Goal: Information Seeking & Learning: Stay updated

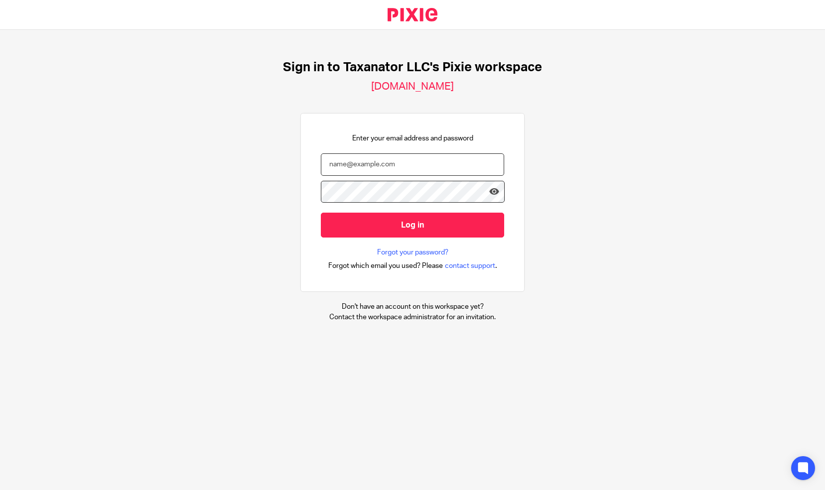
click at [323, 165] on input "email" at bounding box center [412, 164] width 183 height 22
paste input "bharmon@taxn8r.com"
type input "bharmon@taxn8r.com"
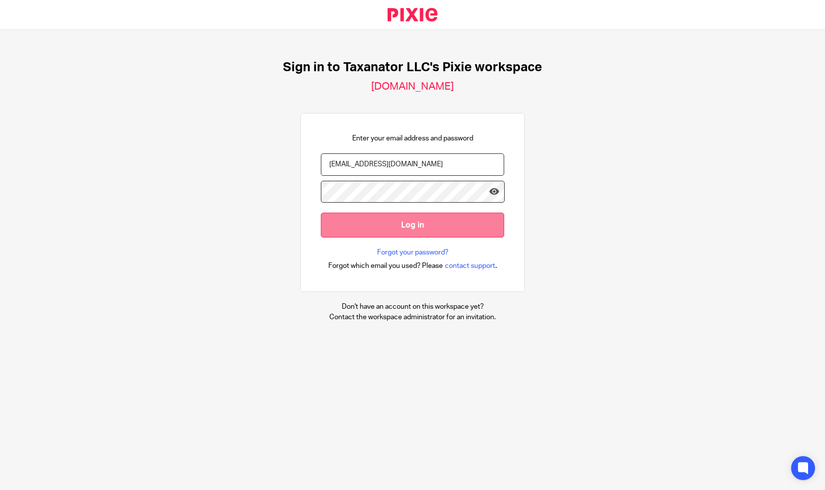
click at [412, 225] on input "Log in" at bounding box center [412, 225] width 183 height 24
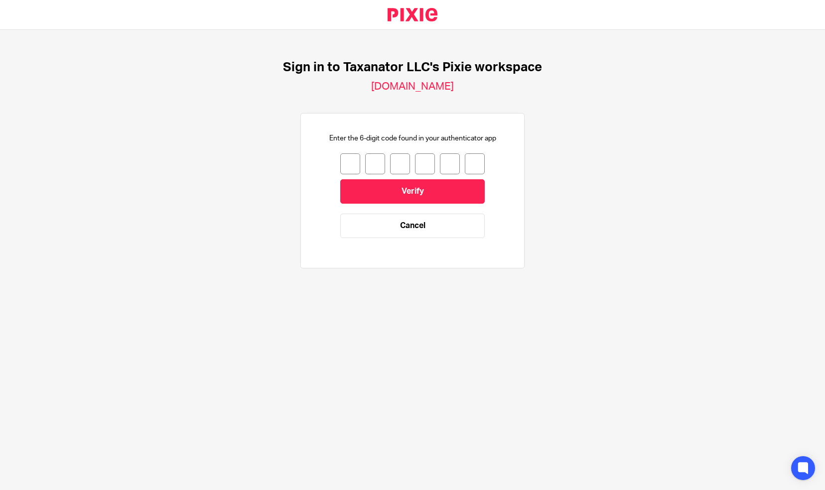
click at [348, 159] on input "number" at bounding box center [350, 163] width 20 height 21
type input "1"
type input "5"
type input "8"
type input "1"
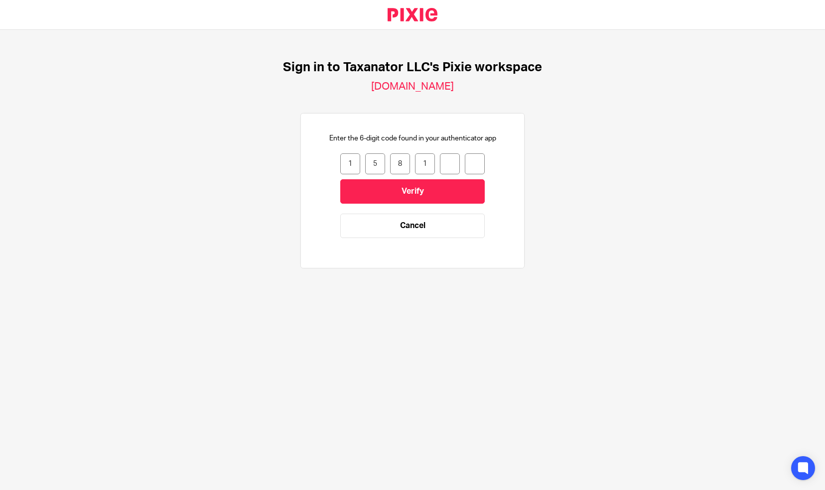
type input "8"
type input "7"
click at [395, 192] on input "Verify" at bounding box center [412, 191] width 144 height 24
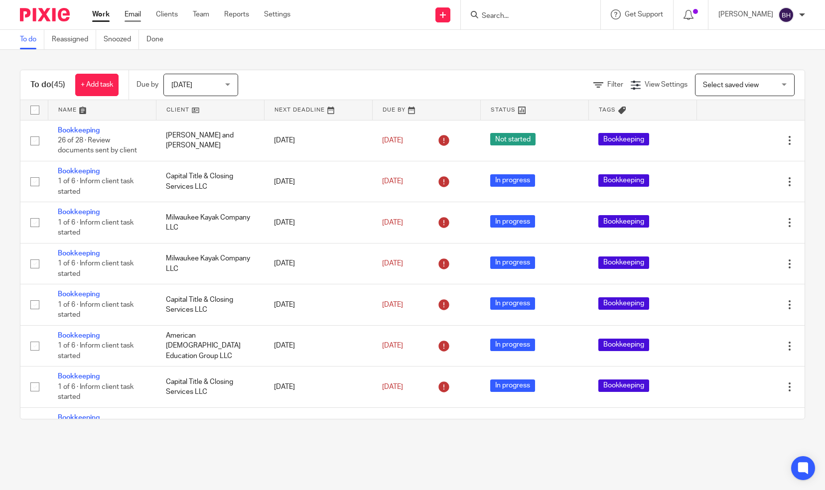
click at [128, 13] on link "Email" at bounding box center [133, 14] width 16 height 10
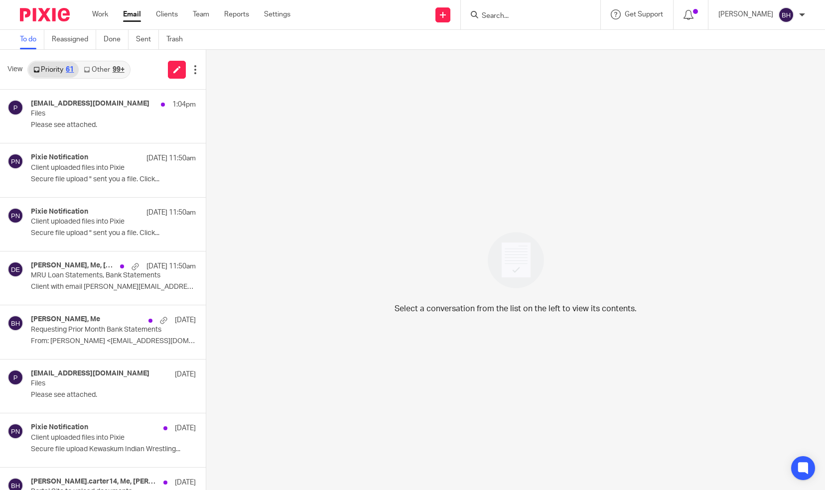
click at [110, 66] on link "Other 99+" at bounding box center [104, 70] width 50 height 16
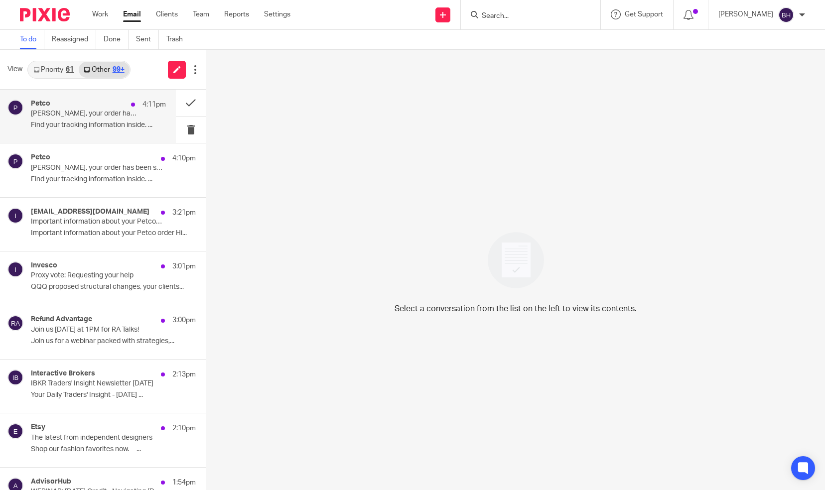
click at [106, 109] on div "Petco 4:11pm" at bounding box center [98, 105] width 135 height 10
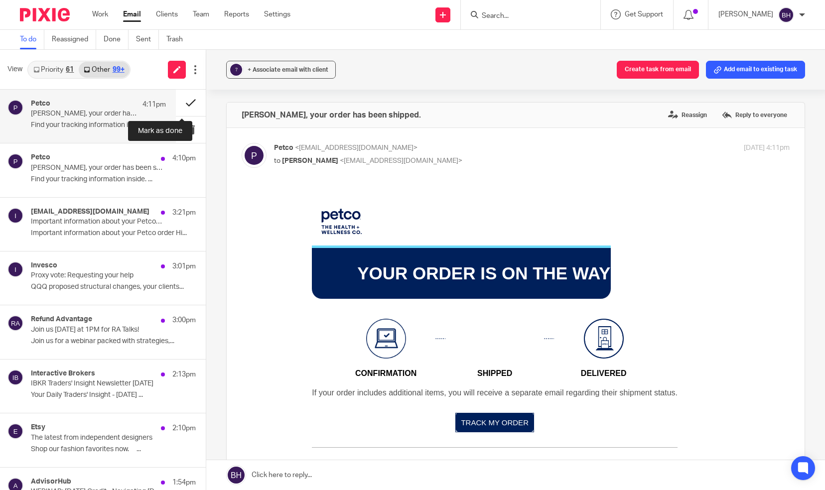
click at [181, 103] on button at bounding box center [191, 103] width 30 height 26
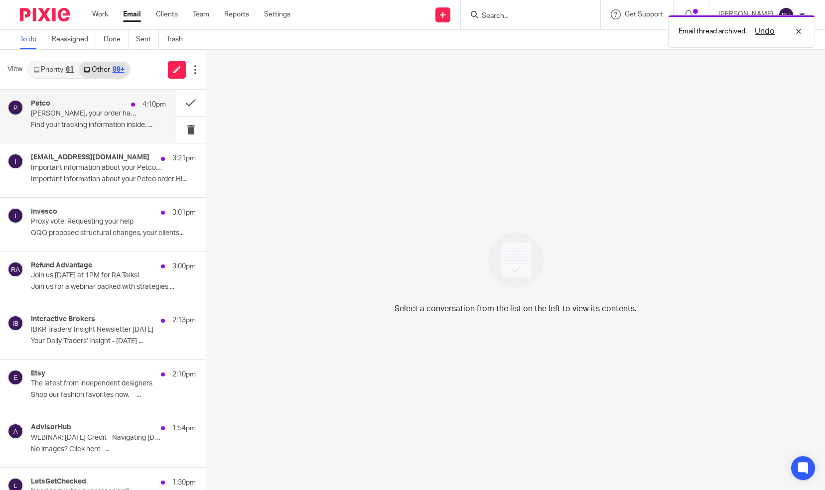
click at [126, 118] on p "Barbara, your order has been shipped." at bounding box center [85, 114] width 108 height 8
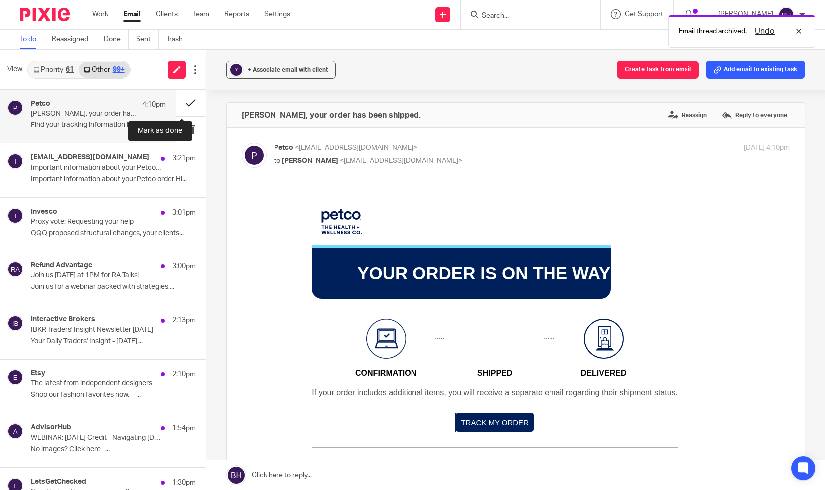
click at [180, 104] on button at bounding box center [191, 103] width 30 height 26
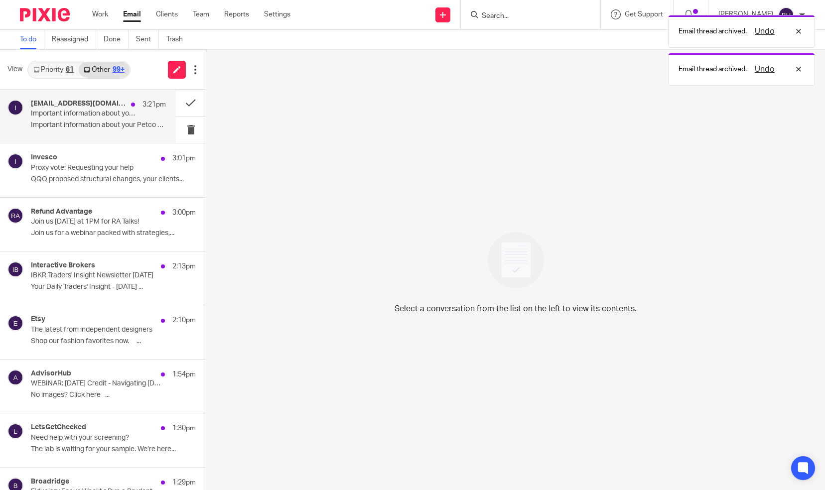
click at [138, 126] on p "Important information about your Petco order Hi..." at bounding box center [98, 125] width 135 height 8
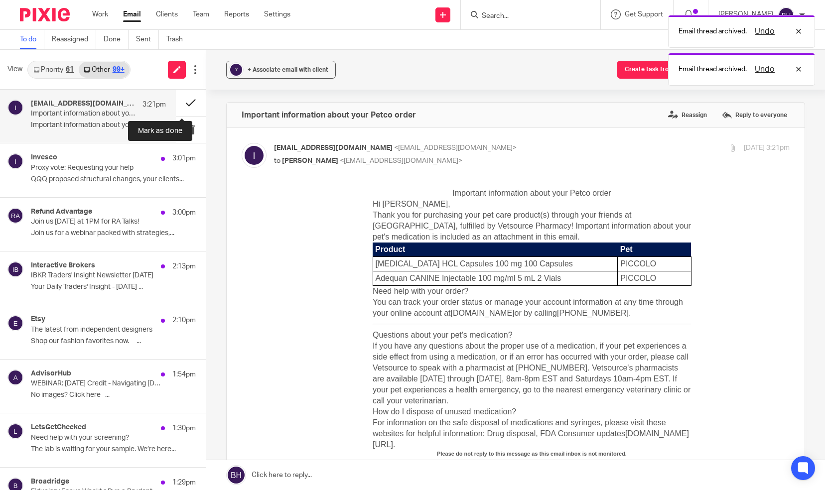
click at [176, 110] on button at bounding box center [191, 103] width 30 height 26
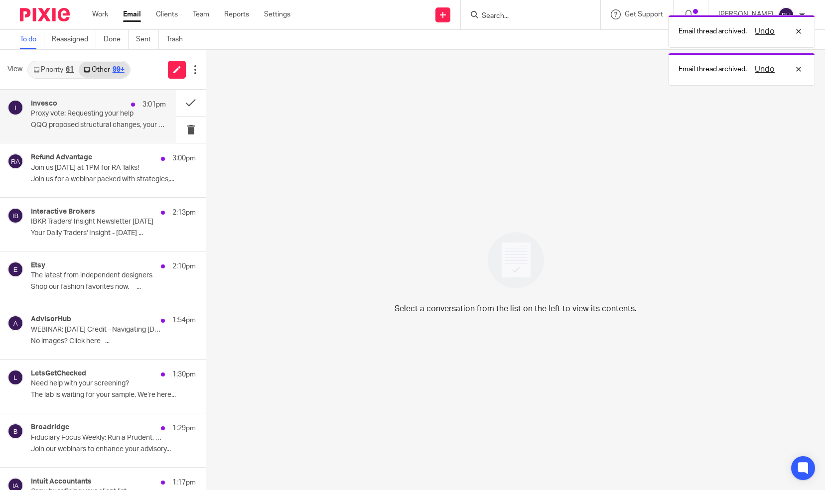
click at [132, 137] on div "Invesco 3:01pm Proxy vote: Requesting your help QQQ proposed structural changes…" at bounding box center [88, 116] width 176 height 53
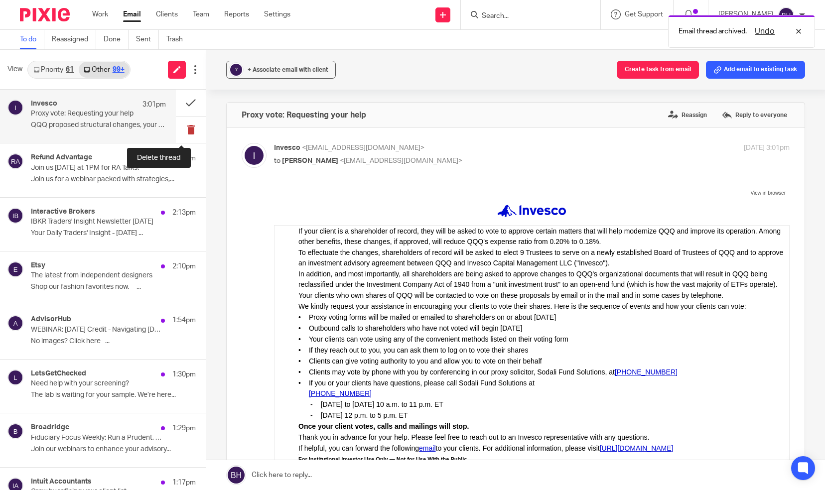
click at [179, 132] on button at bounding box center [191, 130] width 30 height 26
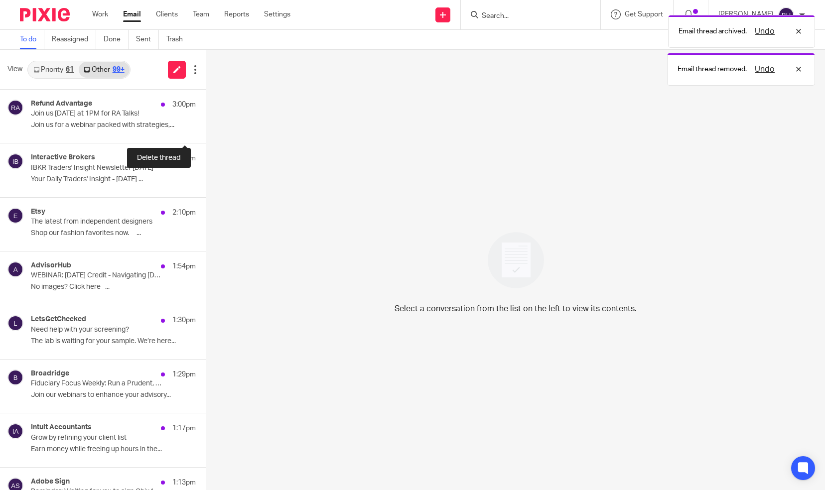
click at [206, 132] on button at bounding box center [210, 130] width 8 height 26
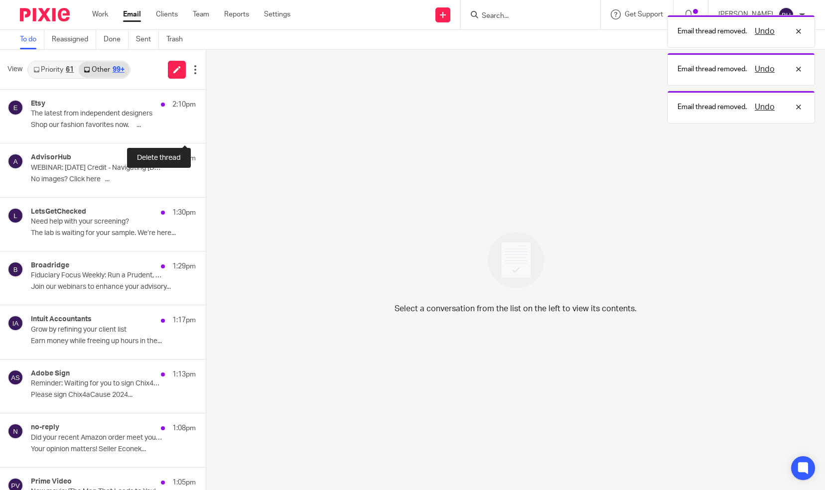
click at [206, 132] on button at bounding box center [210, 130] width 8 height 26
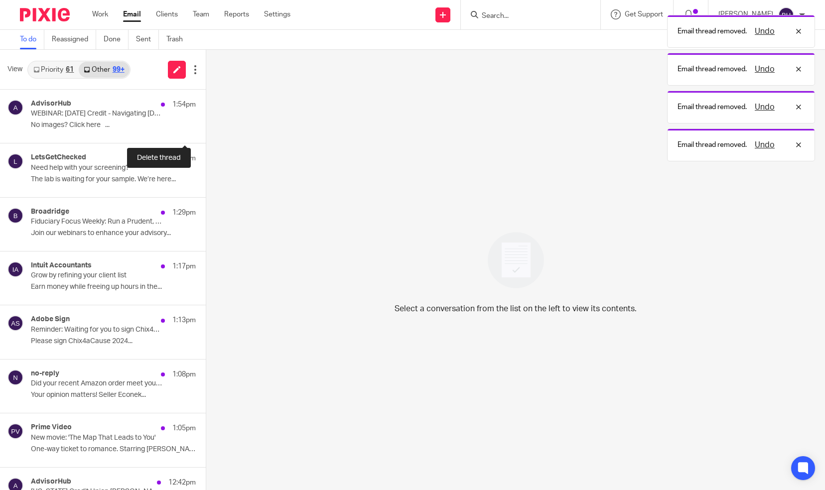
click at [206, 132] on button at bounding box center [210, 130] width 8 height 26
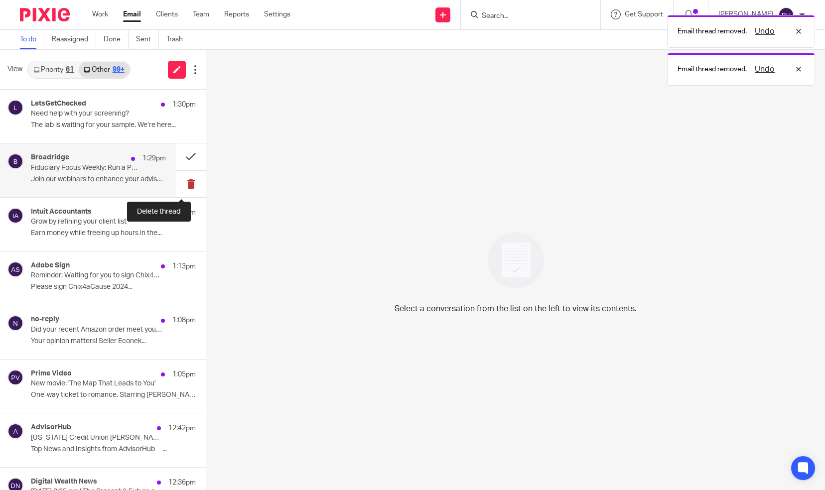
click at [179, 183] on button at bounding box center [191, 184] width 30 height 26
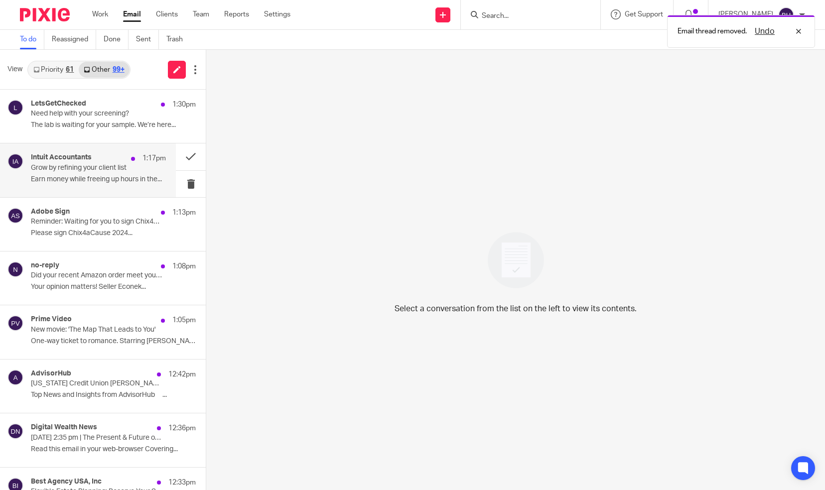
click at [139, 179] on p "Earn money while freeing up hours in the..." at bounding box center [98, 179] width 135 height 8
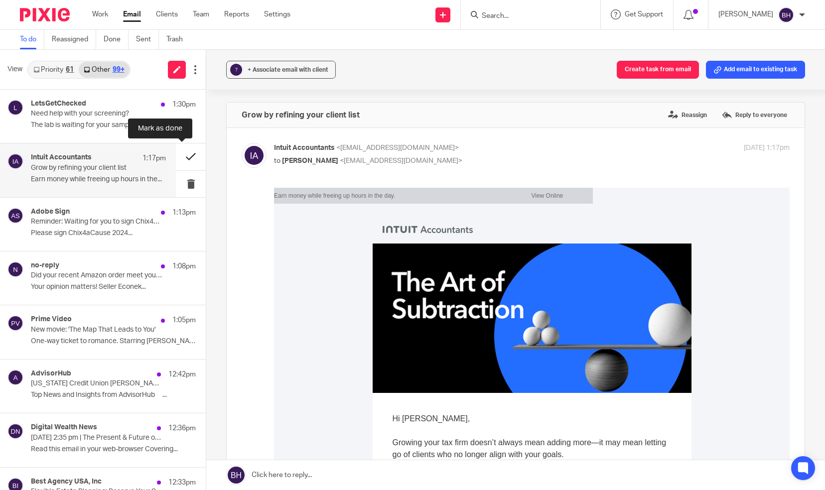
click at [180, 166] on button at bounding box center [191, 157] width 30 height 26
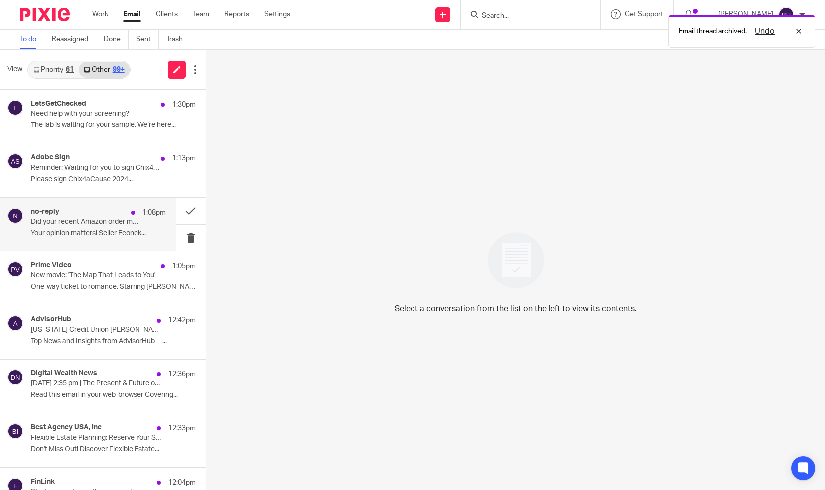
click at [143, 214] on p "1:08pm" at bounding box center [154, 213] width 23 height 10
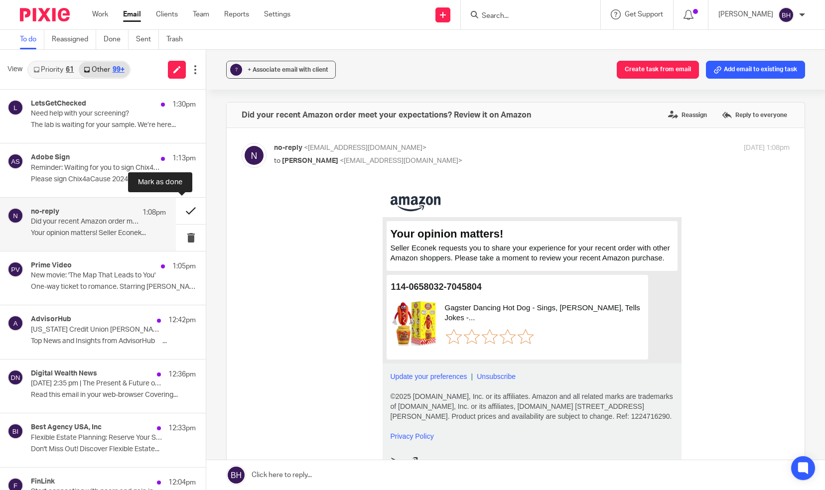
click at [181, 212] on button at bounding box center [191, 211] width 30 height 26
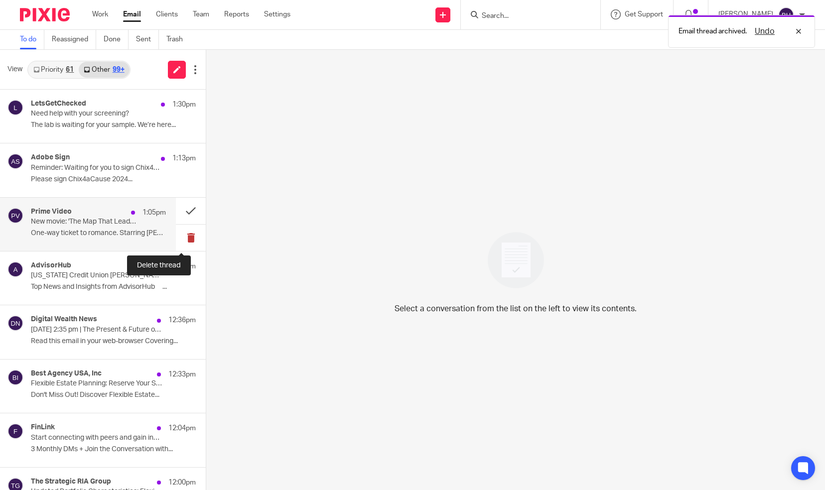
click at [179, 234] on button at bounding box center [191, 238] width 30 height 26
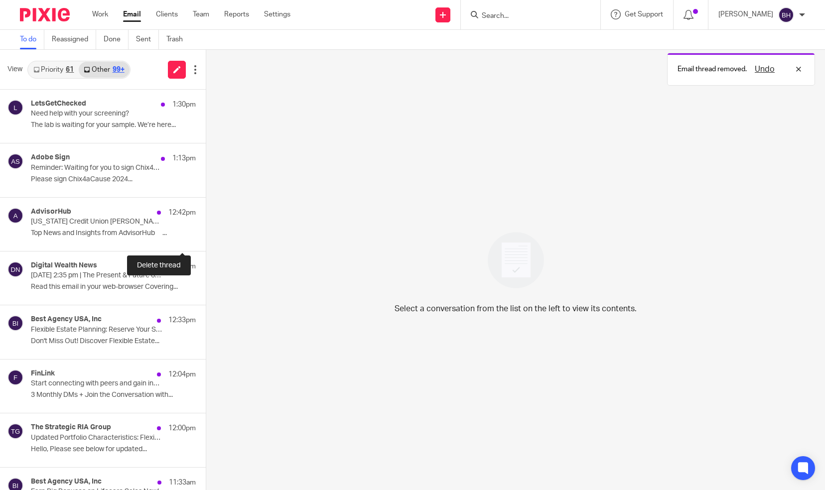
click at [206, 234] on button at bounding box center [210, 238] width 8 height 26
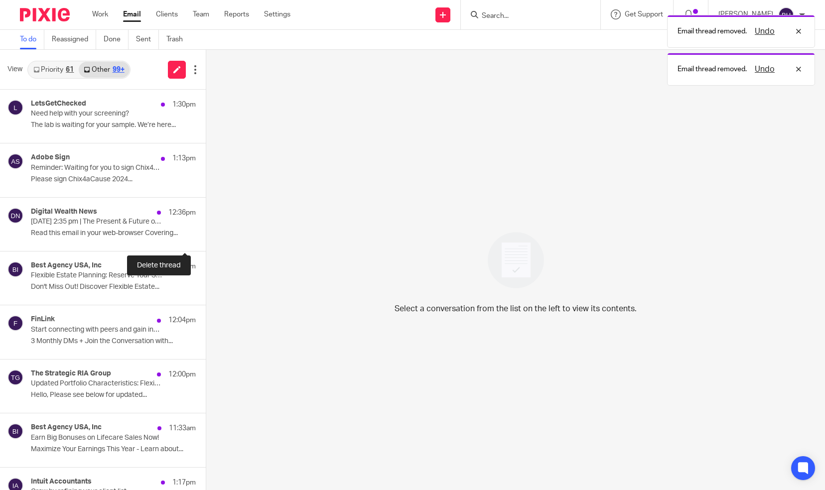
click at [206, 234] on button at bounding box center [210, 238] width 8 height 26
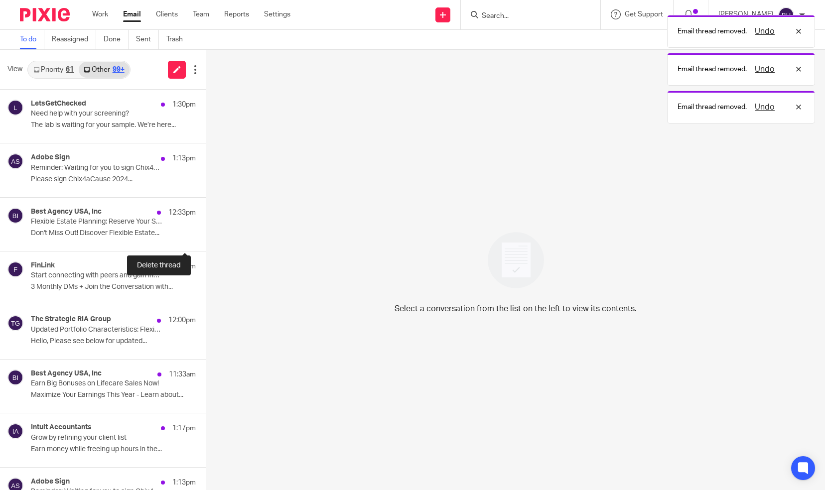
click at [206, 234] on button at bounding box center [210, 238] width 8 height 26
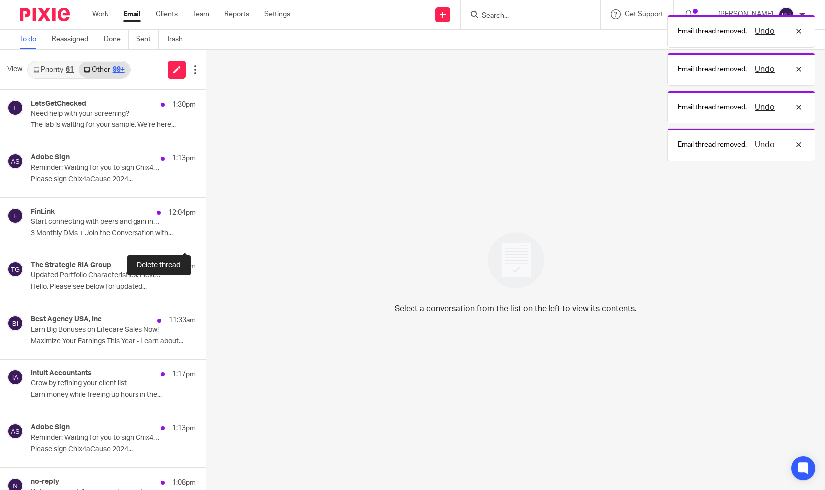
click at [206, 234] on button at bounding box center [210, 238] width 8 height 26
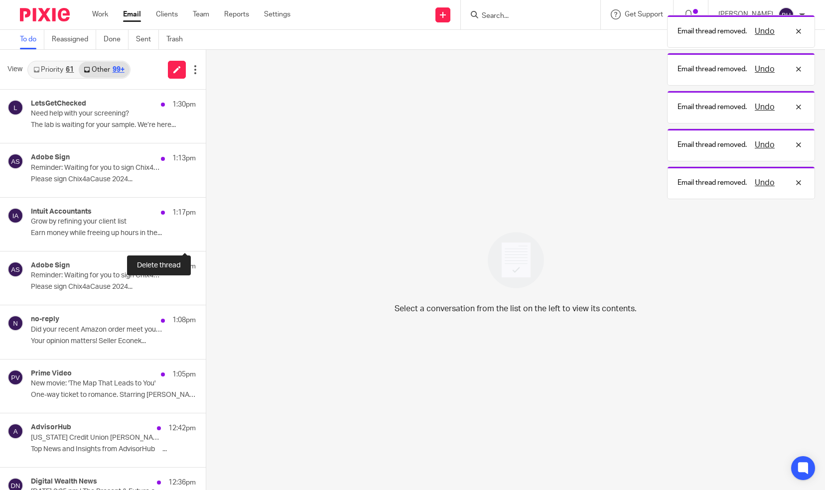
click at [206, 234] on button at bounding box center [210, 238] width 8 height 26
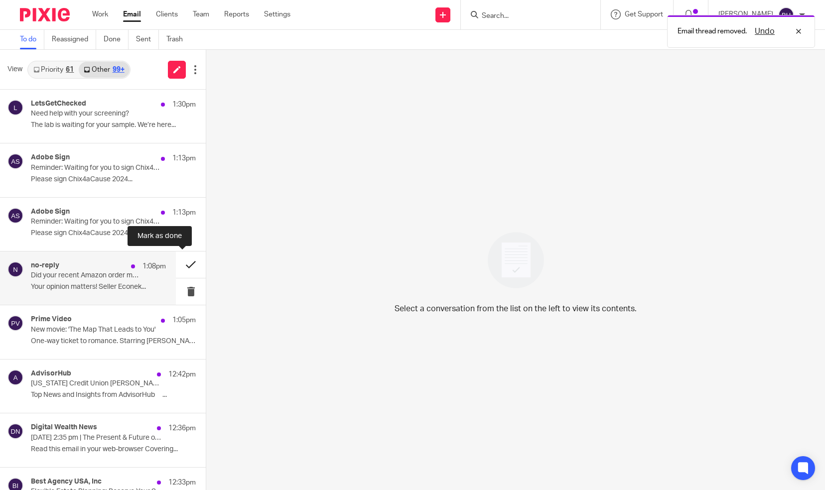
click at [180, 266] on button at bounding box center [191, 265] width 30 height 26
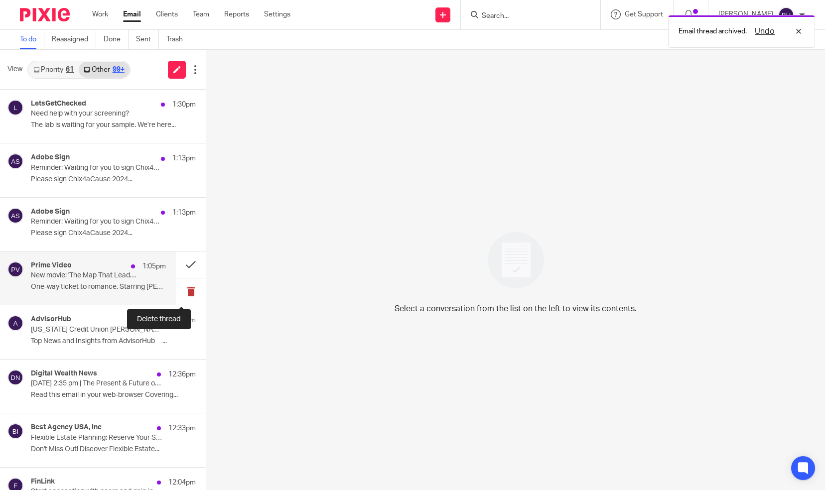
click at [179, 290] on button at bounding box center [191, 292] width 30 height 26
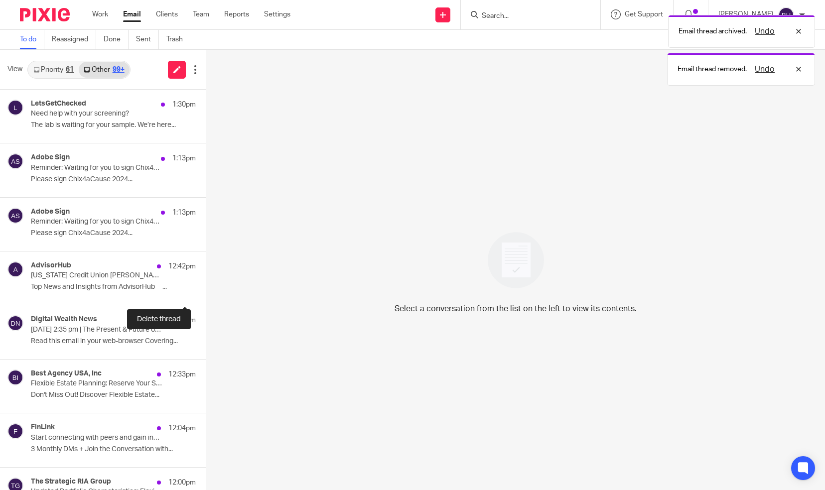
click at [206, 290] on button at bounding box center [210, 292] width 8 height 26
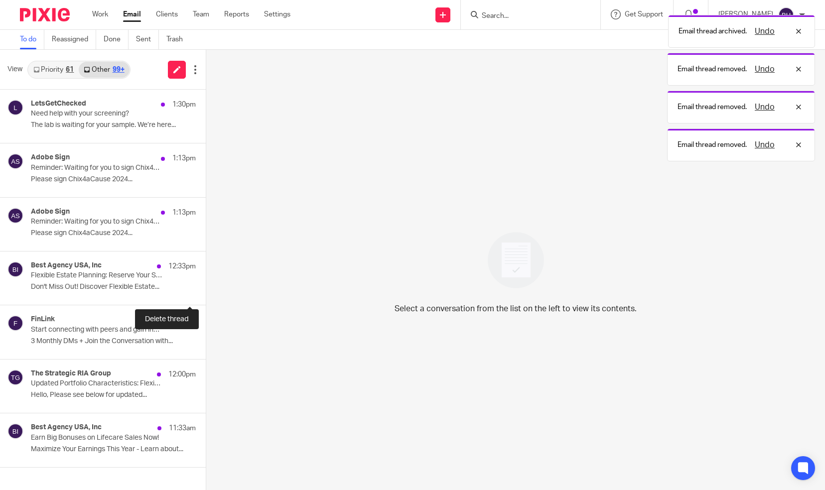
click at [206, 290] on button at bounding box center [210, 292] width 8 height 26
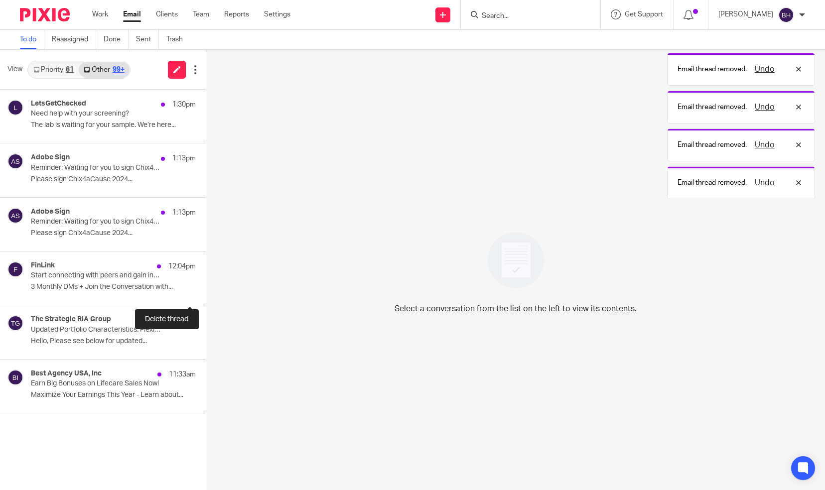
click at [206, 290] on button at bounding box center [210, 292] width 8 height 26
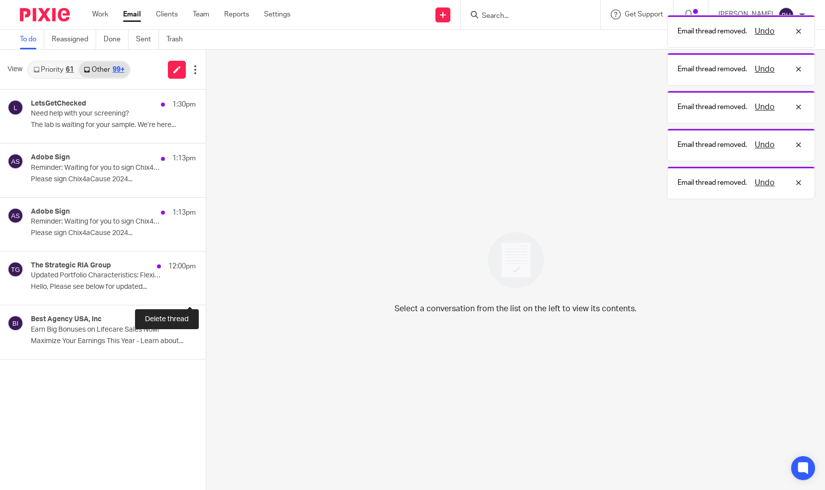
click at [206, 290] on button at bounding box center [210, 292] width 8 height 26
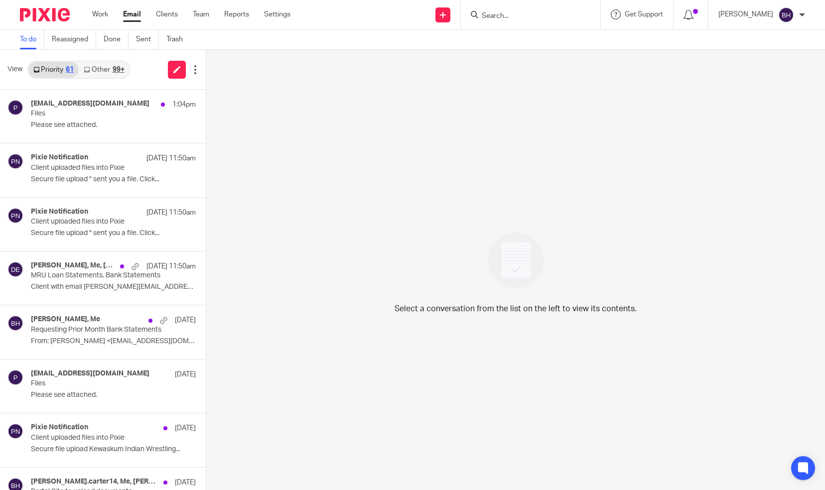
click at [106, 65] on link "Other 99+" at bounding box center [104, 70] width 50 height 16
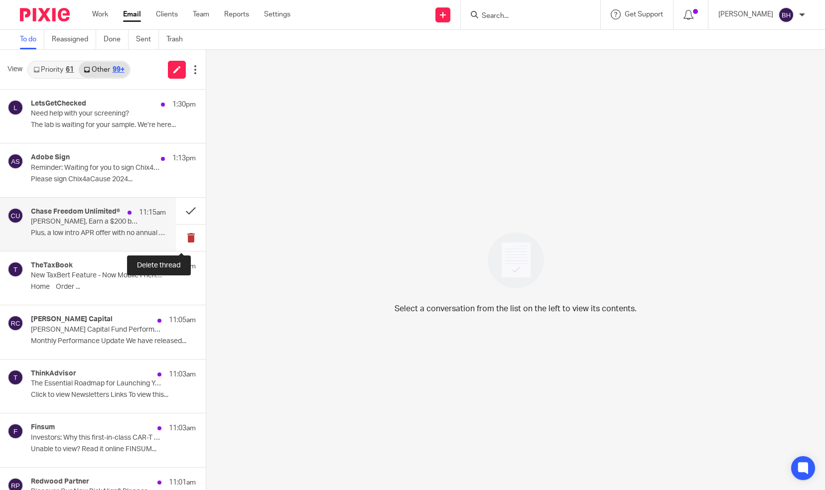
click at [184, 237] on button at bounding box center [191, 238] width 30 height 26
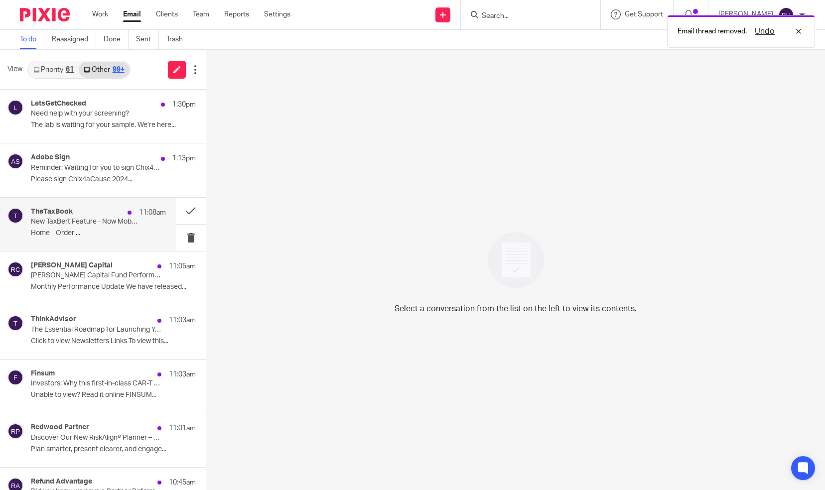
click at [117, 231] on p "Home Order ..." at bounding box center [98, 233] width 135 height 8
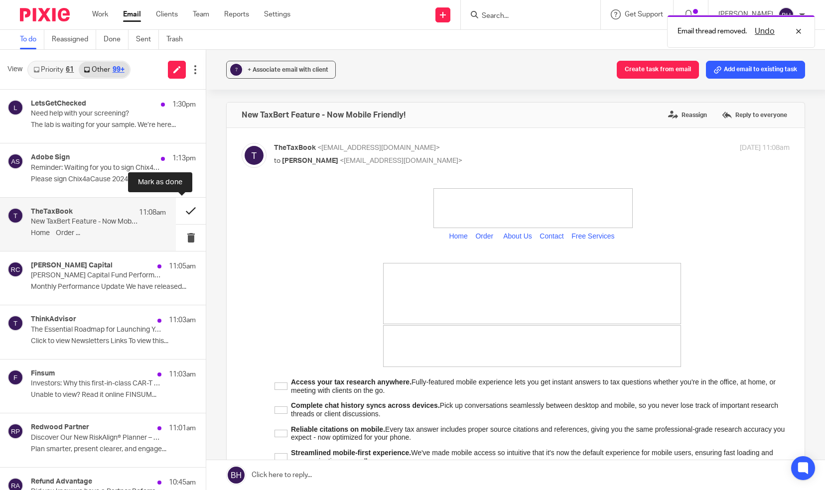
click at [177, 212] on button at bounding box center [191, 211] width 30 height 26
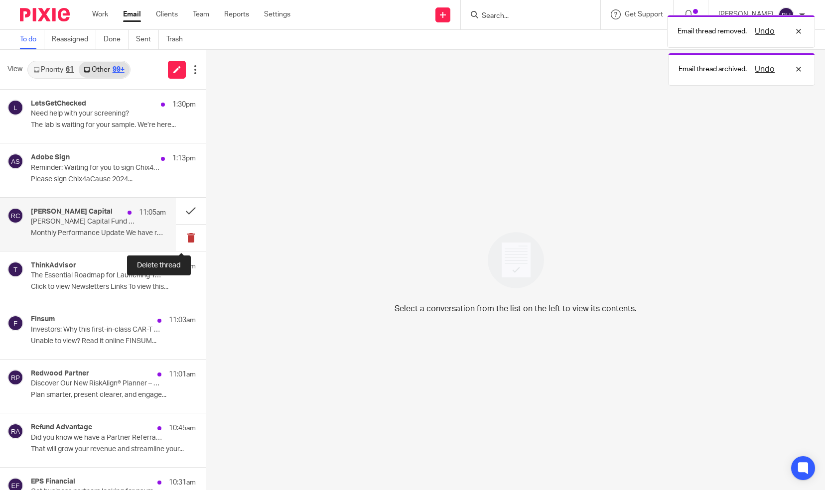
click at [182, 239] on button at bounding box center [191, 238] width 30 height 26
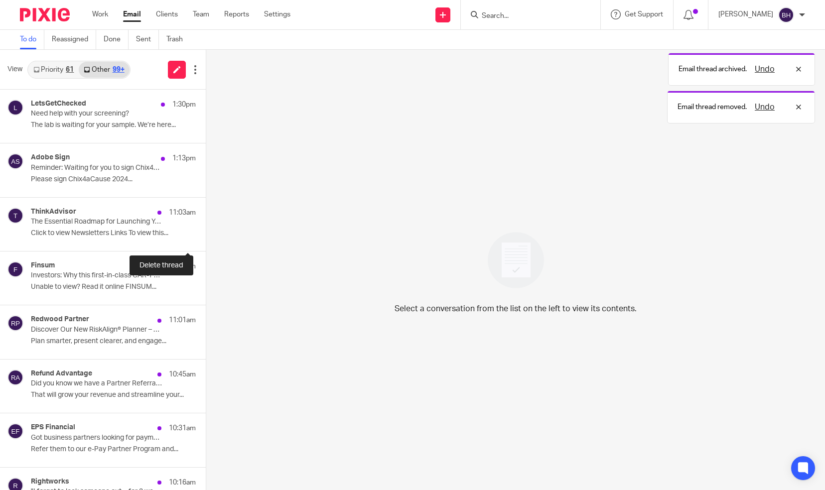
click at [206, 239] on button at bounding box center [210, 238] width 8 height 26
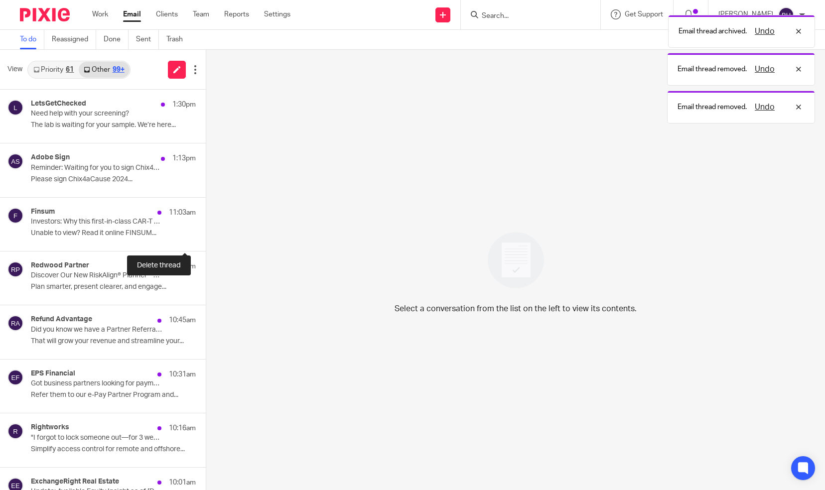
click at [206, 239] on button at bounding box center [210, 238] width 8 height 26
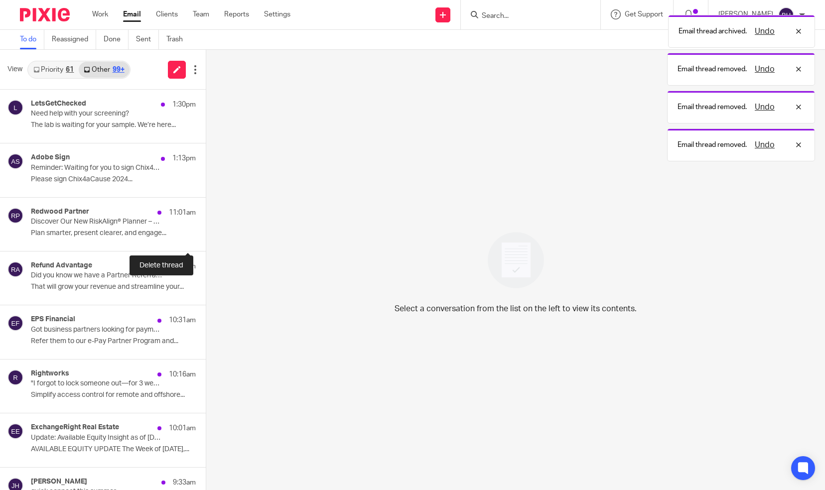
click at [206, 239] on button at bounding box center [210, 238] width 8 height 26
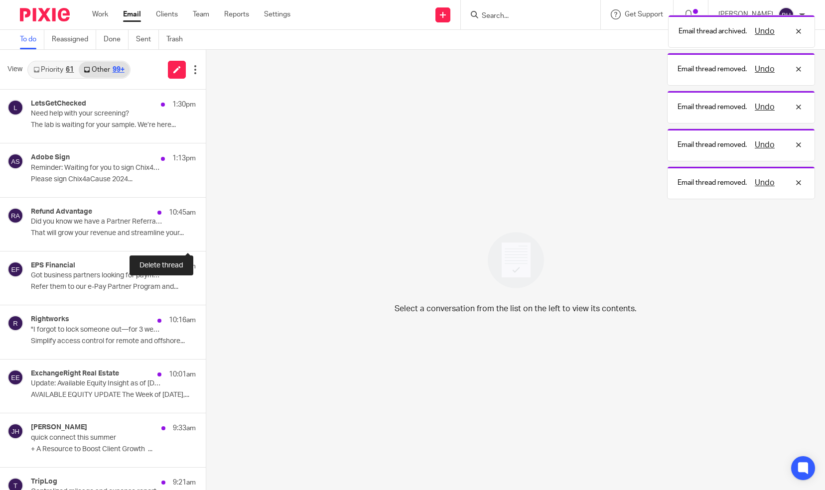
click at [206, 239] on button at bounding box center [210, 238] width 8 height 26
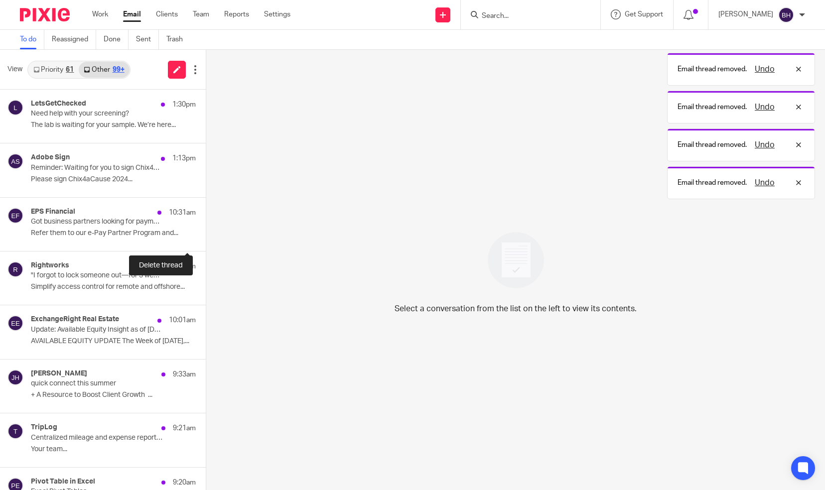
click at [206, 239] on button at bounding box center [210, 238] width 8 height 26
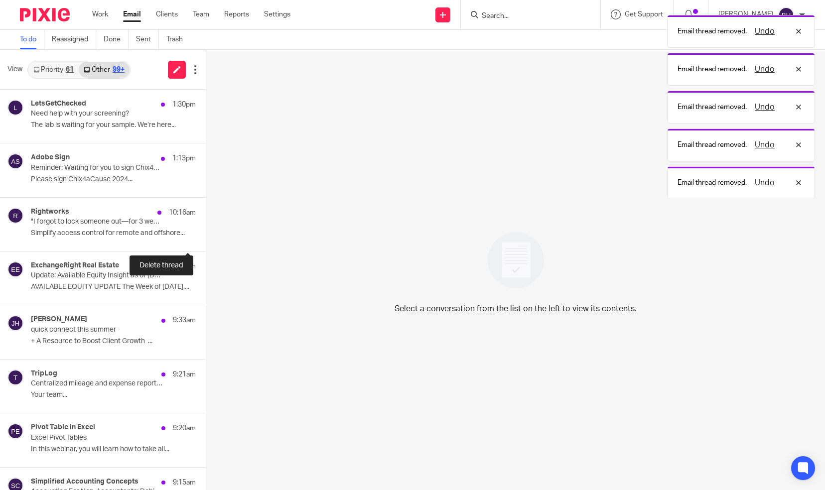
click at [206, 239] on button at bounding box center [210, 238] width 8 height 26
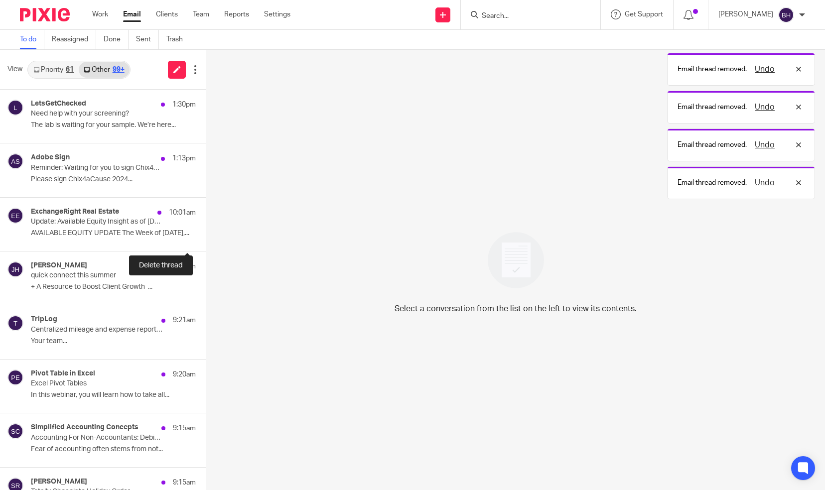
click at [206, 239] on button at bounding box center [210, 238] width 8 height 26
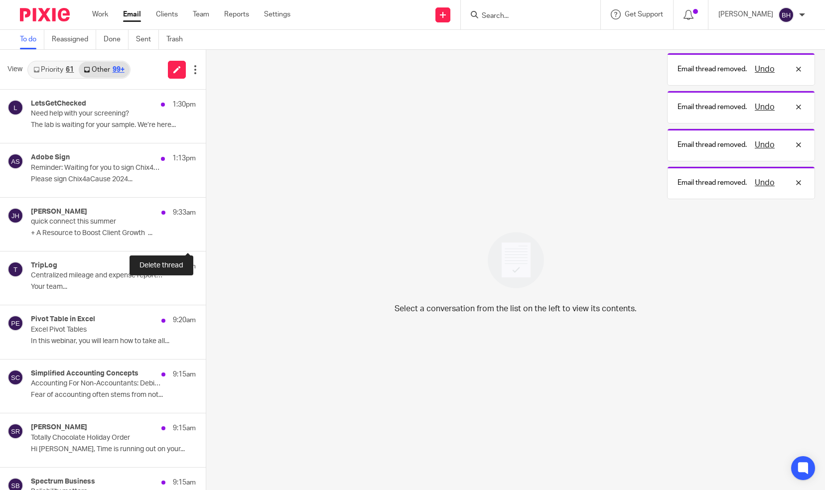
click at [206, 239] on button at bounding box center [210, 238] width 8 height 26
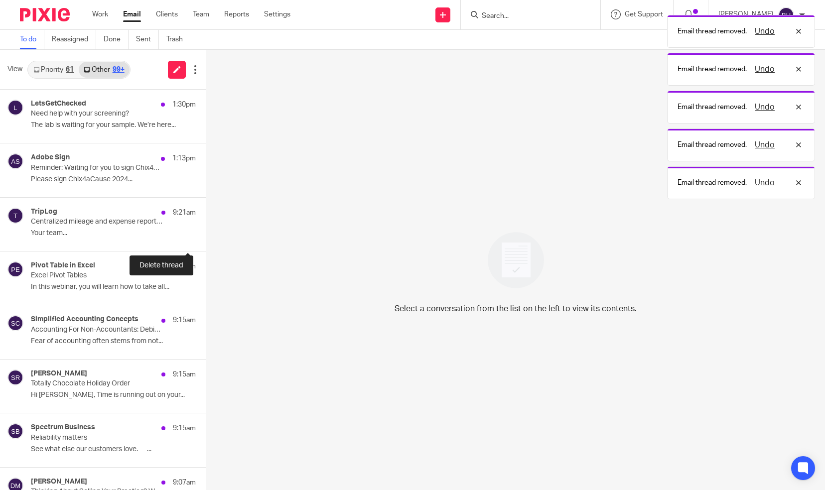
click at [206, 239] on button at bounding box center [210, 238] width 8 height 26
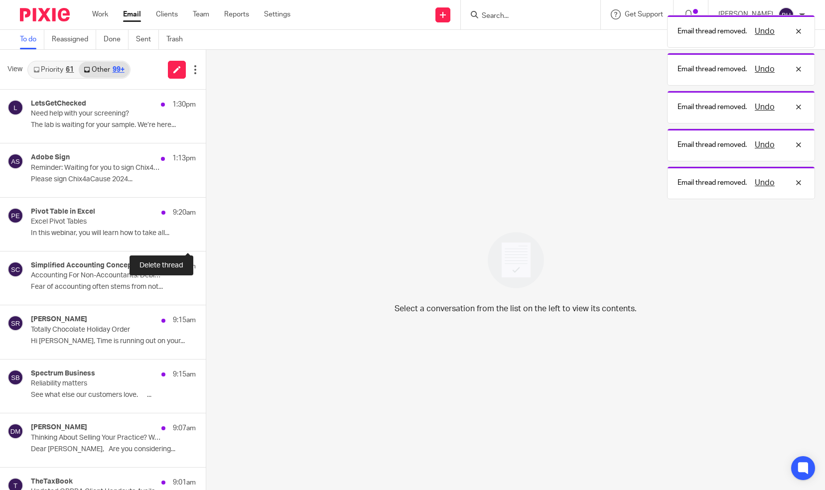
click at [206, 239] on button at bounding box center [210, 238] width 8 height 26
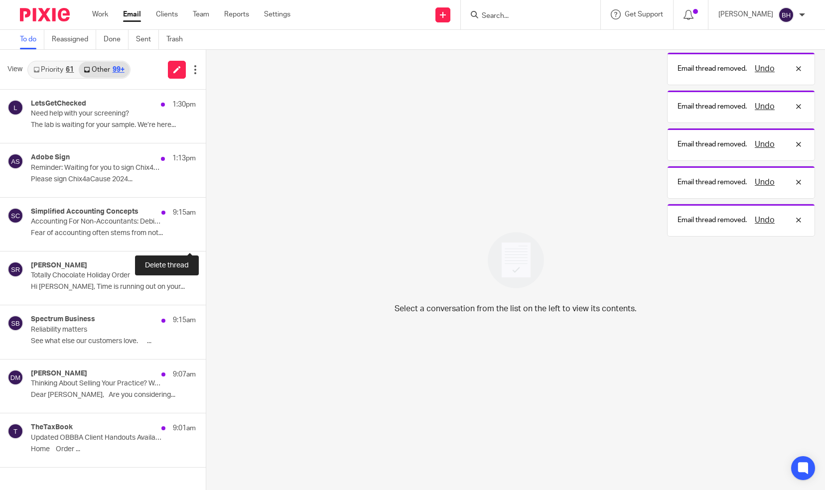
click at [206, 239] on button at bounding box center [210, 238] width 8 height 26
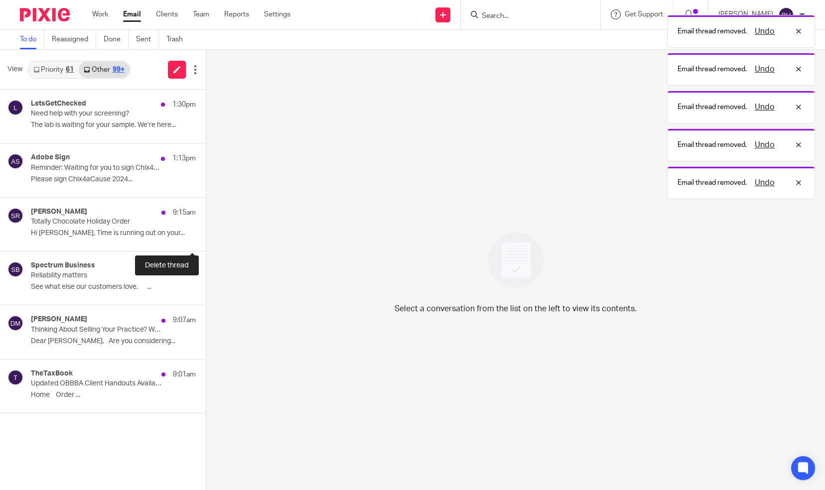
click at [206, 239] on button at bounding box center [210, 238] width 8 height 26
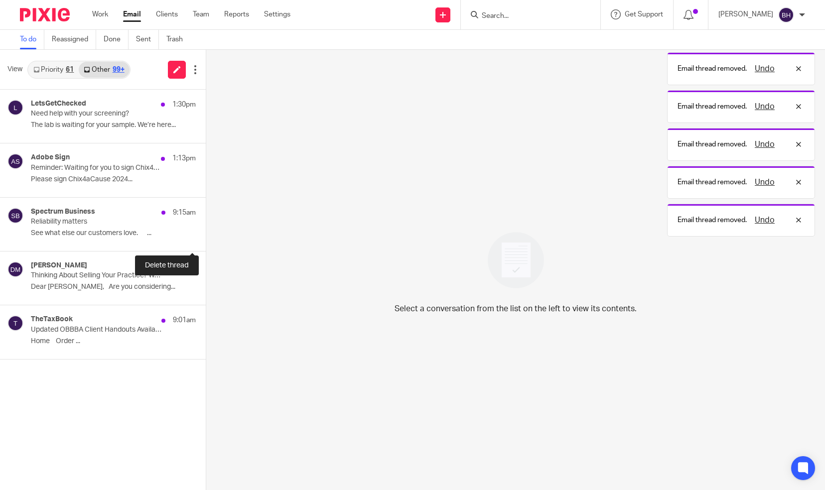
click at [206, 239] on button at bounding box center [210, 238] width 8 height 26
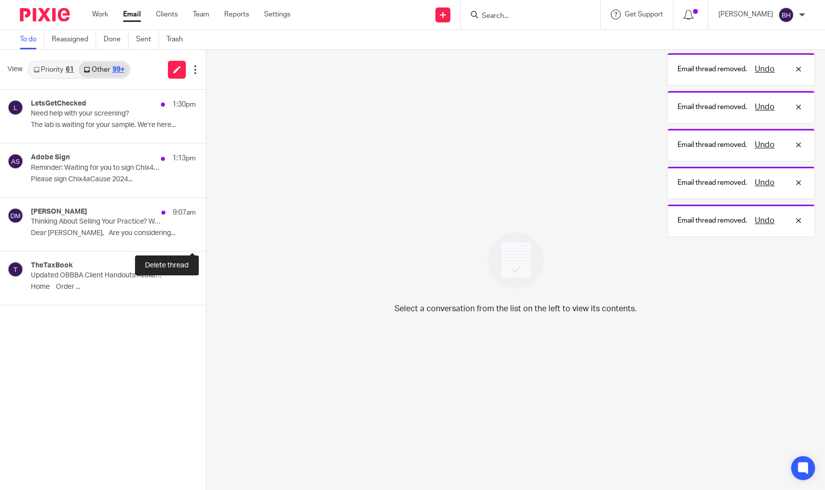
click at [206, 239] on button at bounding box center [210, 238] width 8 height 26
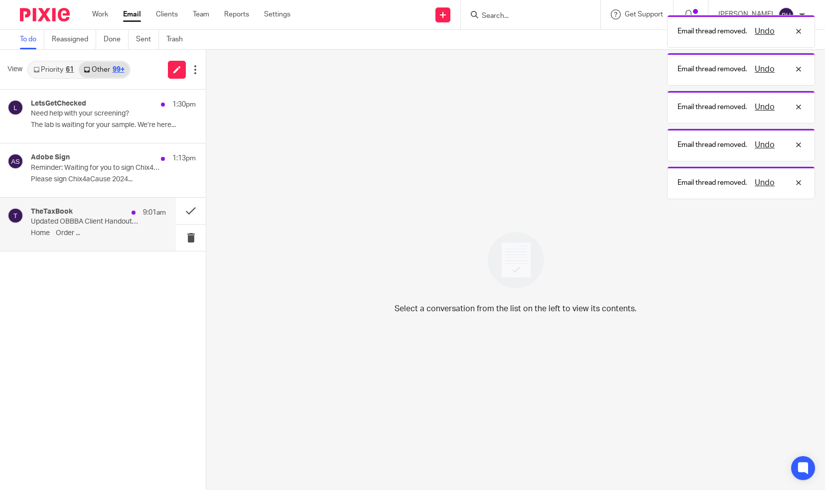
click at [129, 226] on div "TheTaxBook 9:01am Updated OBBBA Client Handouts Available Home Order ..." at bounding box center [98, 224] width 135 height 33
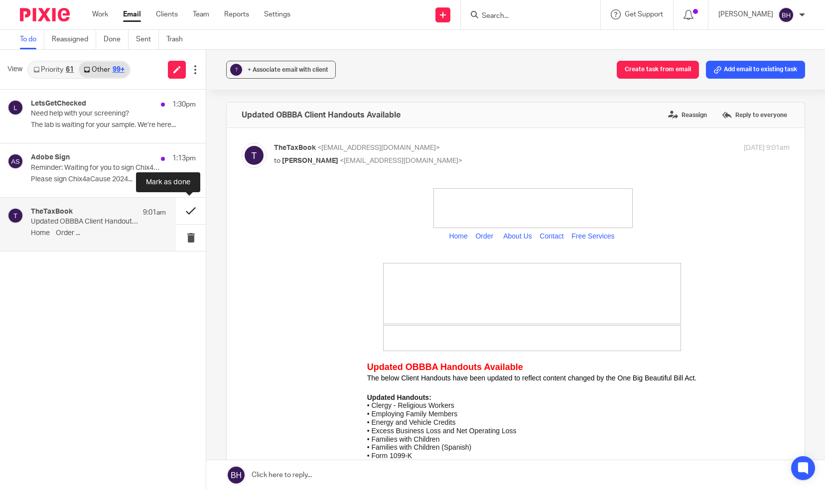
click at [187, 212] on button at bounding box center [191, 211] width 30 height 26
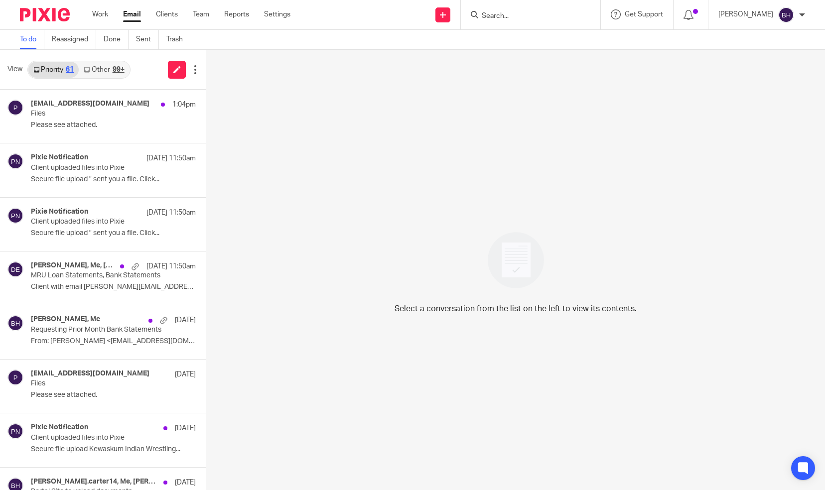
click at [110, 69] on link "Other 99+" at bounding box center [104, 70] width 50 height 16
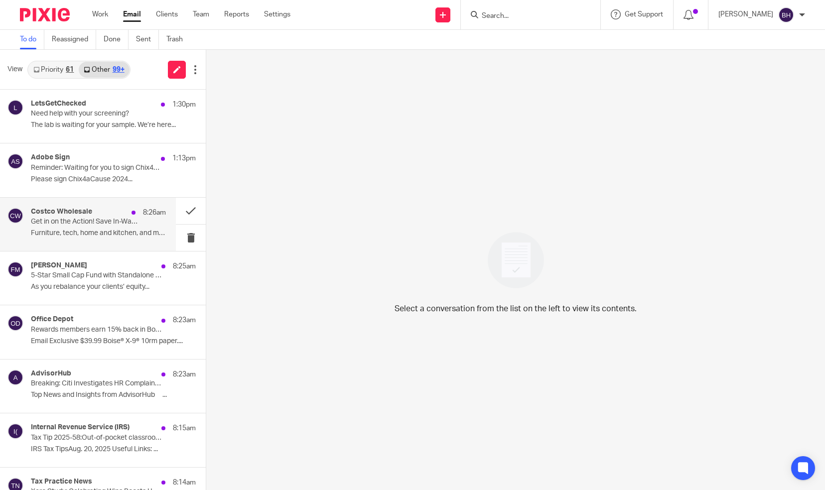
click at [142, 226] on div "Costco Wholesale 8:26am Get in on the Action! Save In-Warehouse & Online! Furni…" at bounding box center [98, 224] width 135 height 33
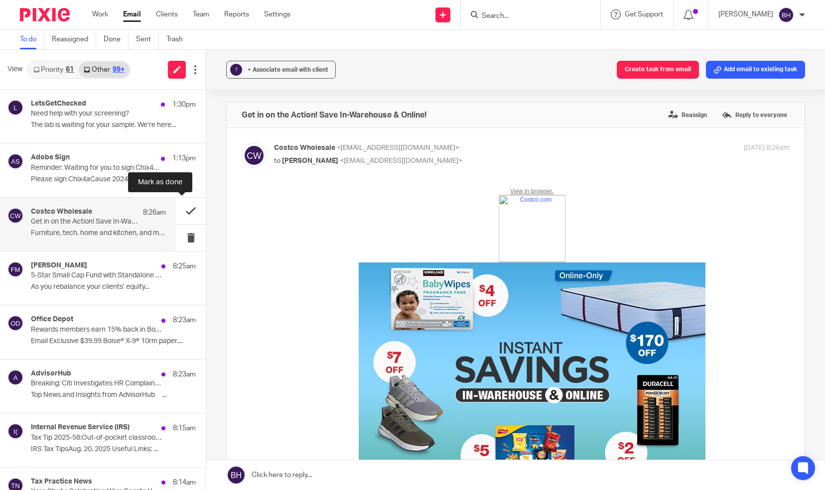
click at [176, 213] on button at bounding box center [191, 211] width 30 height 26
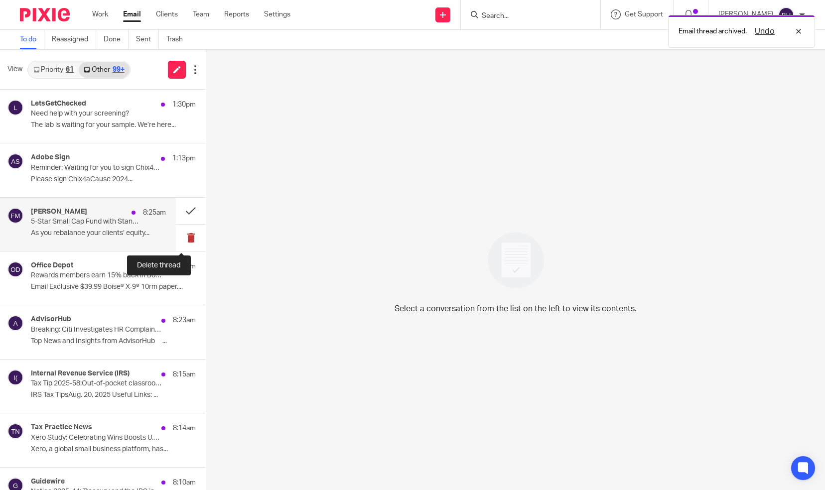
click at [179, 238] on button at bounding box center [191, 238] width 30 height 26
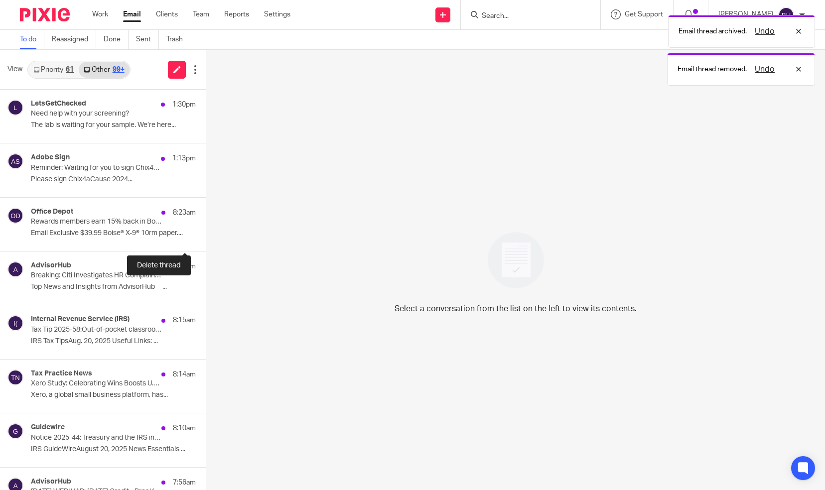
click at [206, 238] on button at bounding box center [210, 238] width 8 height 26
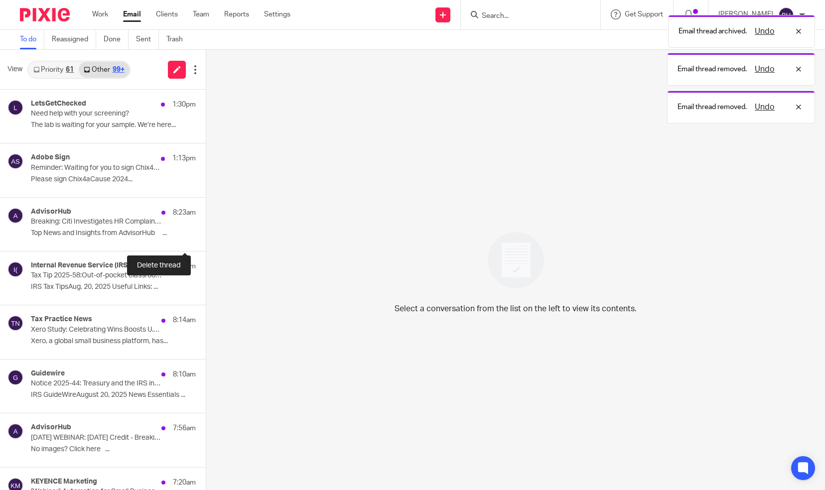
click at [206, 238] on button at bounding box center [210, 238] width 8 height 26
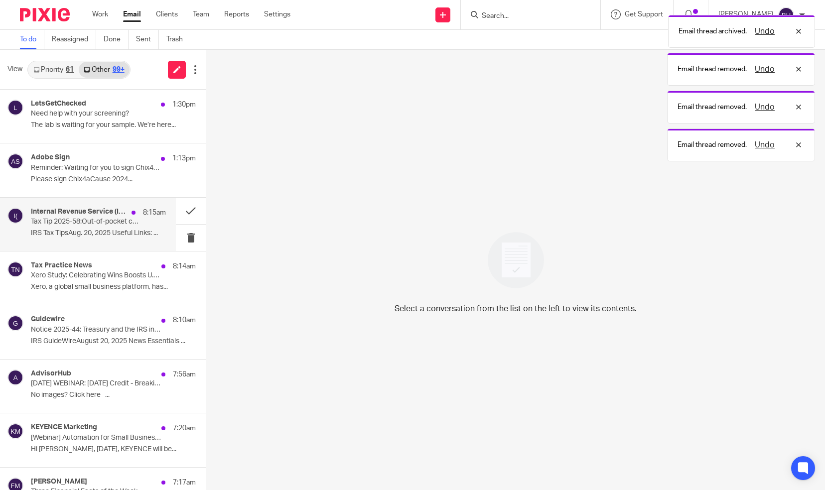
click at [124, 233] on p "IRS Tax TipsAug. 20, 2025 Useful Links: ..." at bounding box center [98, 233] width 135 height 8
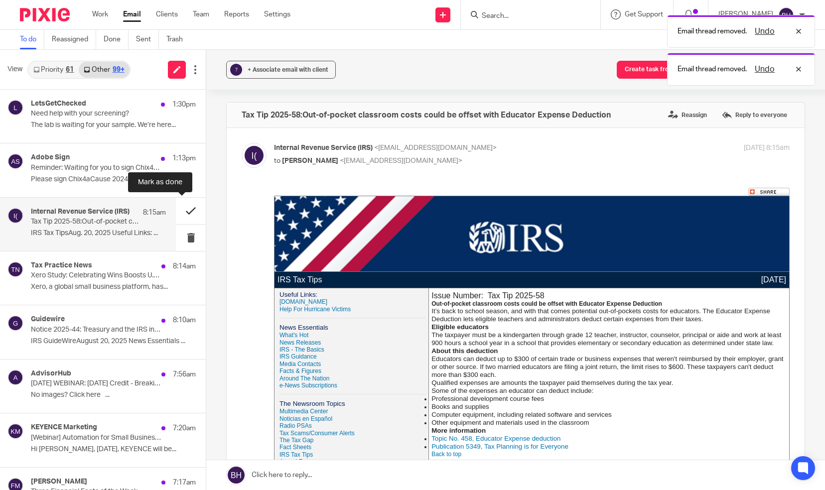
click at [176, 212] on button at bounding box center [191, 211] width 30 height 26
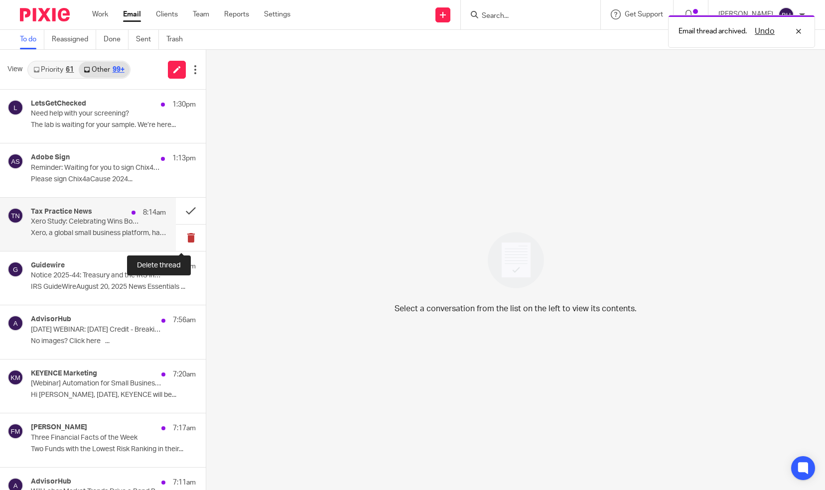
click at [178, 232] on button at bounding box center [191, 238] width 30 height 26
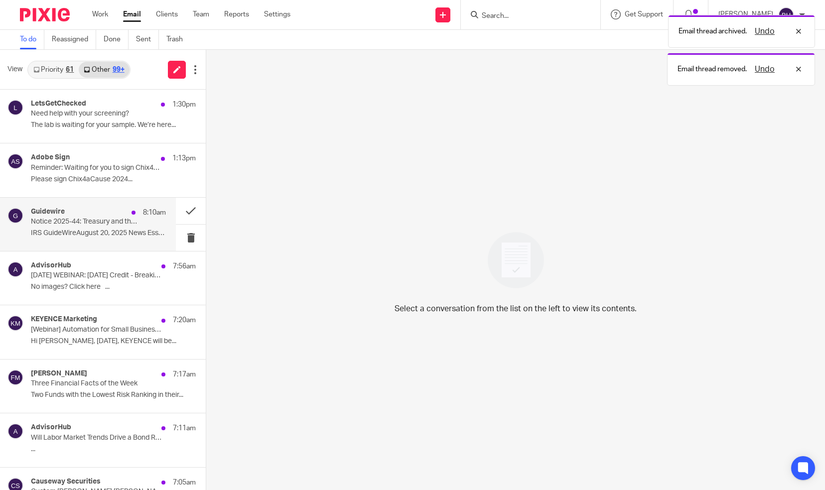
click at [146, 230] on p "IRS GuideWireAugust 20, 2025 News Essentials ..." at bounding box center [98, 233] width 135 height 8
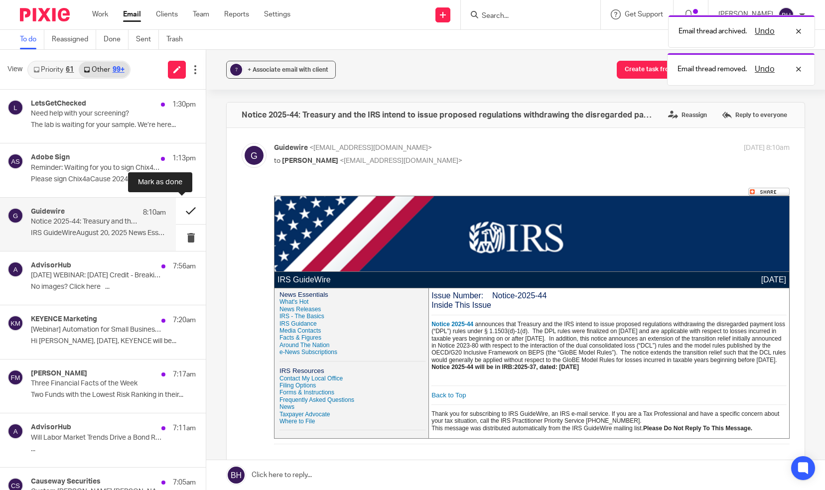
click at [176, 214] on button at bounding box center [191, 211] width 30 height 26
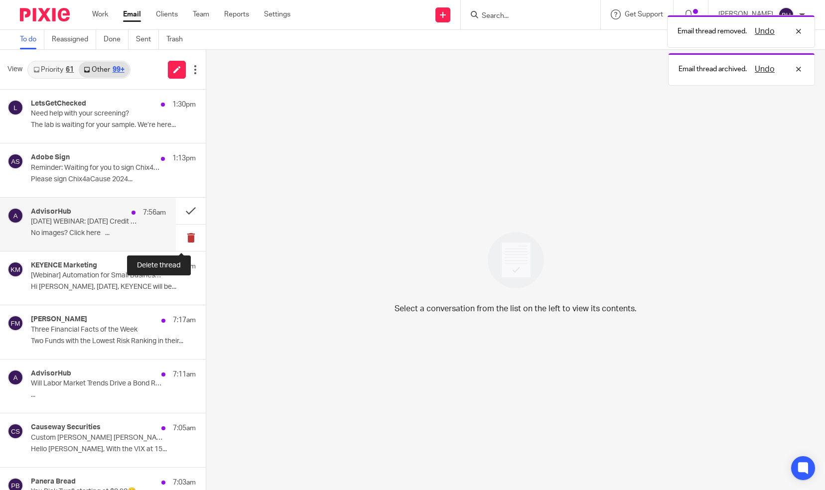
click at [178, 237] on button at bounding box center [191, 238] width 30 height 26
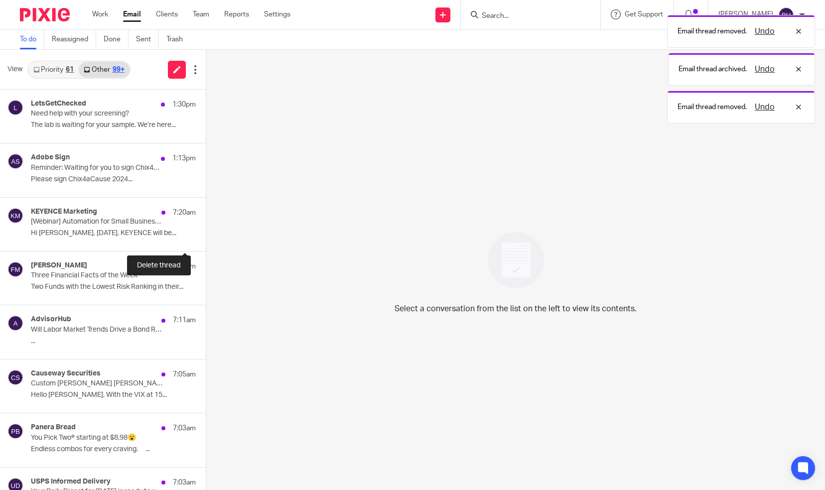
click at [206, 237] on button at bounding box center [210, 238] width 8 height 26
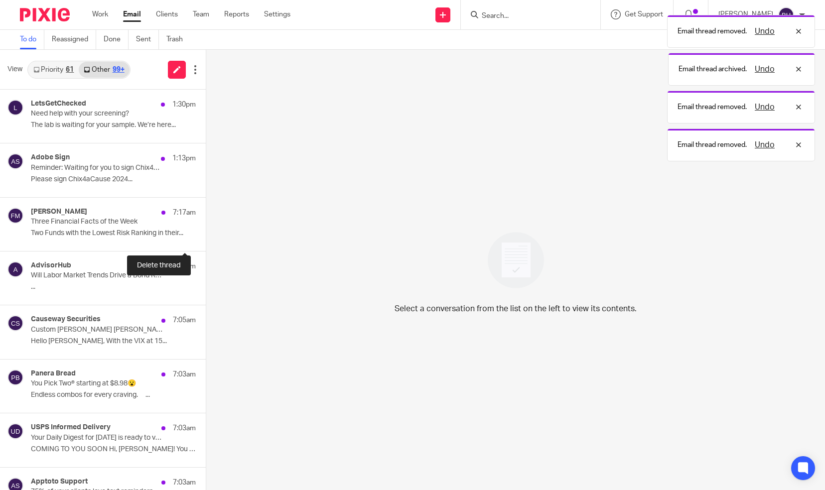
click at [206, 237] on button at bounding box center [210, 238] width 8 height 26
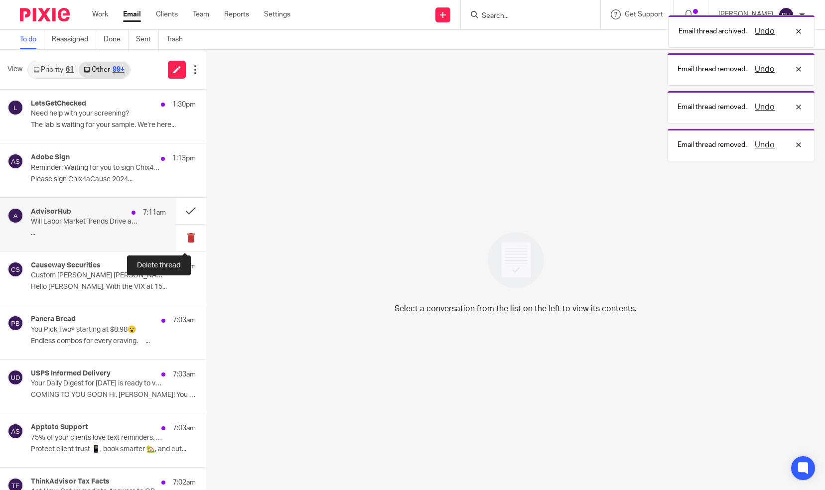
click at [178, 237] on button at bounding box center [191, 238] width 30 height 26
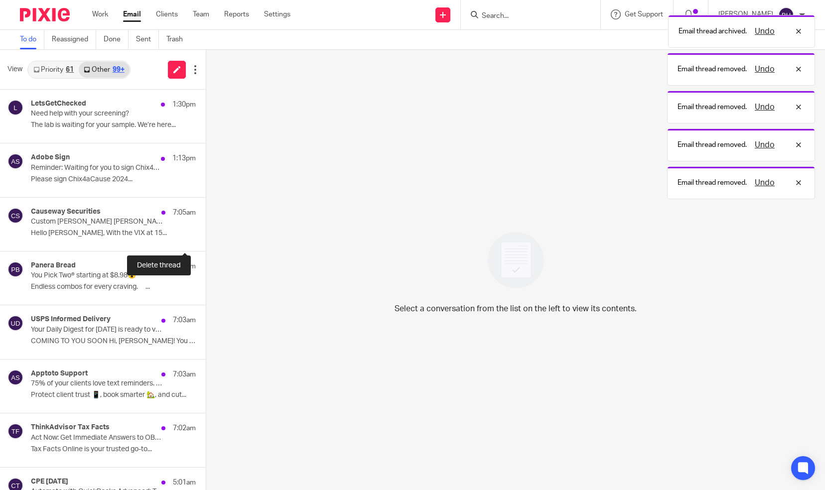
click at [206, 237] on button at bounding box center [210, 238] width 8 height 26
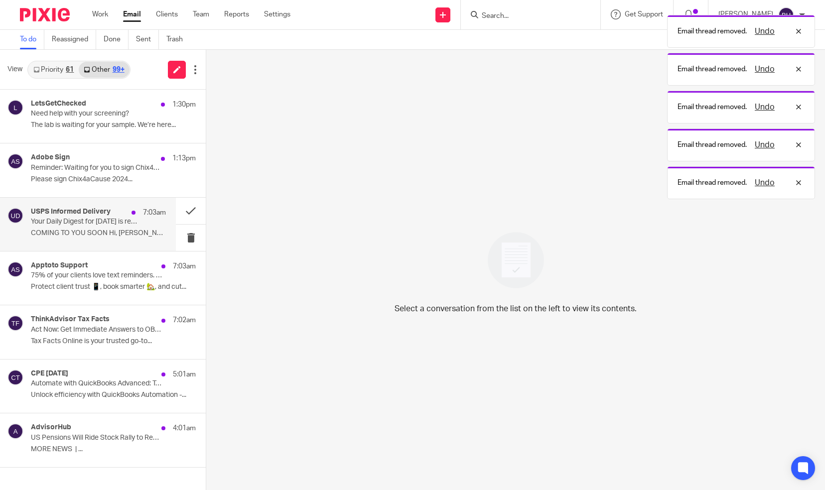
click at [135, 231] on p "COMING TO YOU SOON Hi, Barbara! You have 1..." at bounding box center [98, 233] width 135 height 8
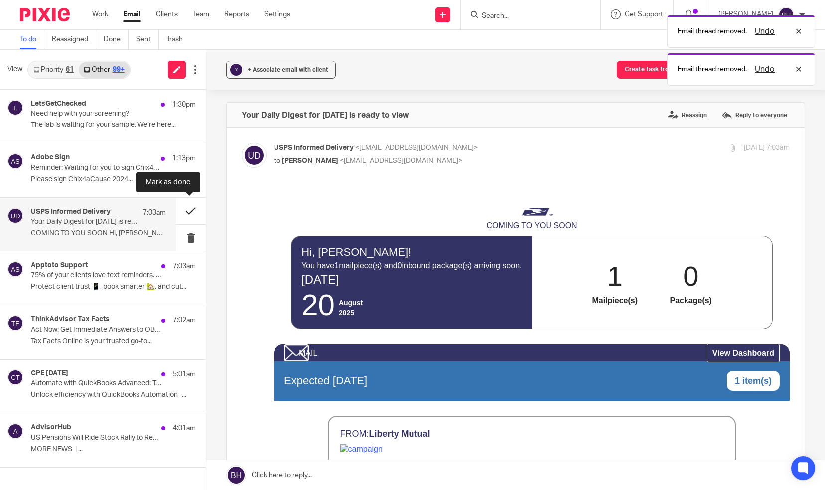
click at [190, 211] on button at bounding box center [191, 211] width 30 height 26
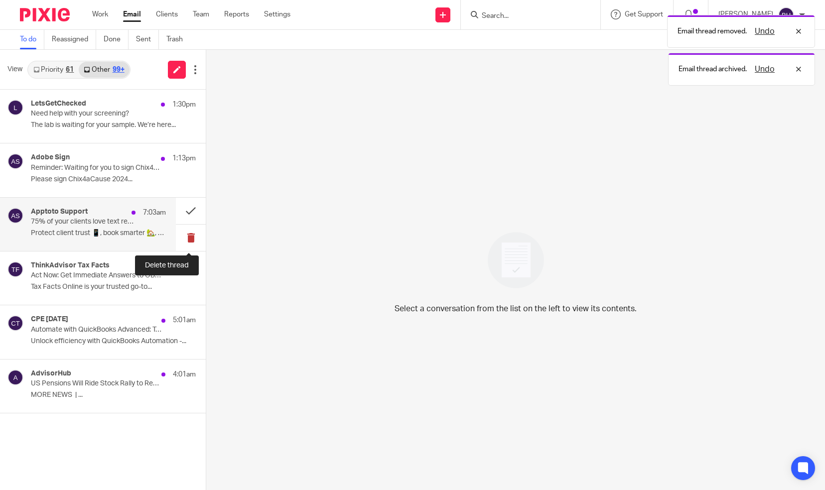
click at [190, 236] on button at bounding box center [191, 238] width 30 height 26
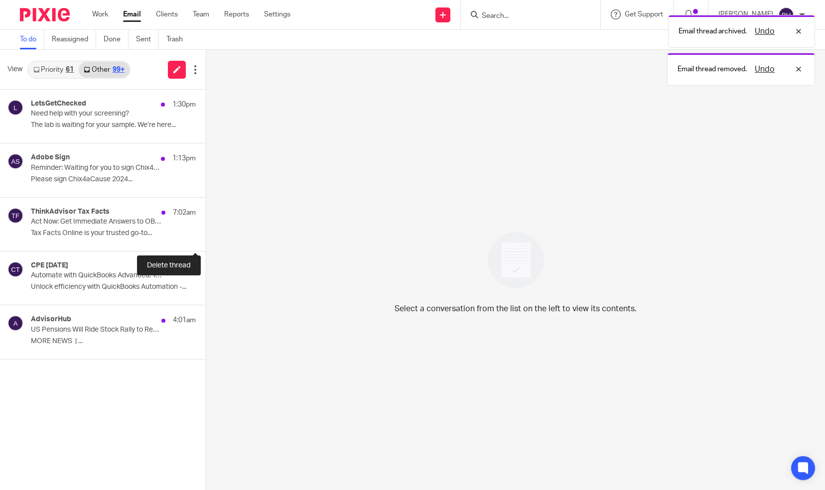
click at [206, 236] on button at bounding box center [210, 238] width 8 height 26
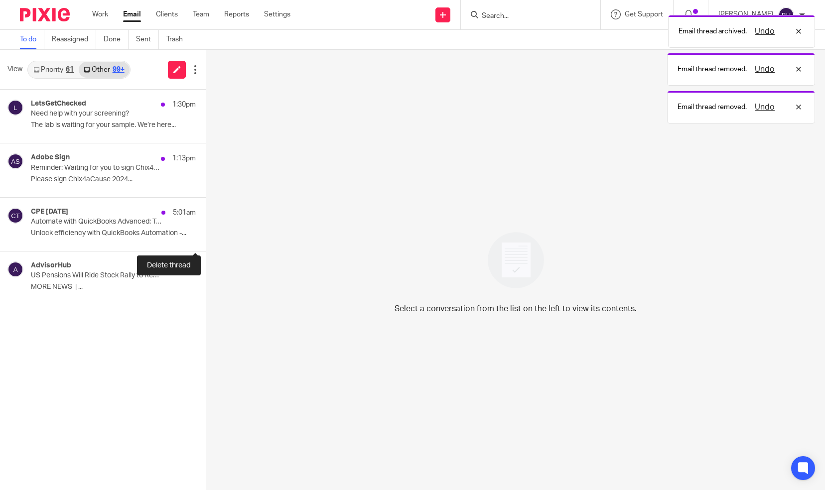
click at [206, 236] on button at bounding box center [210, 238] width 8 height 26
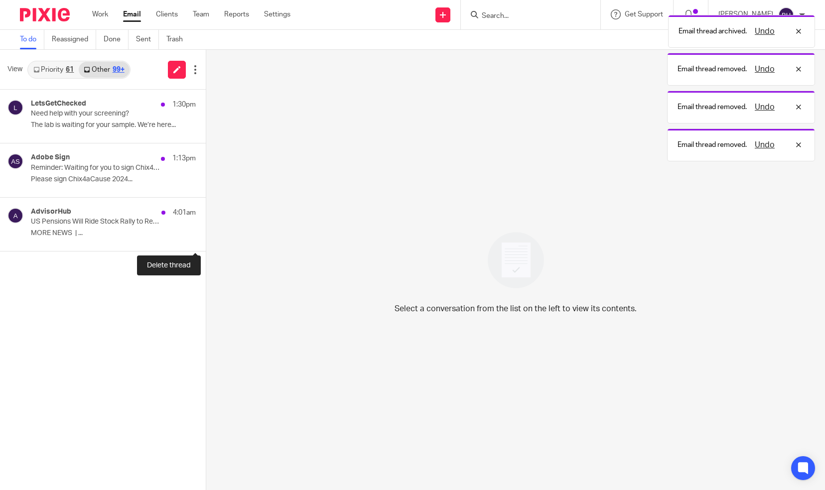
click at [206, 236] on button at bounding box center [210, 238] width 8 height 26
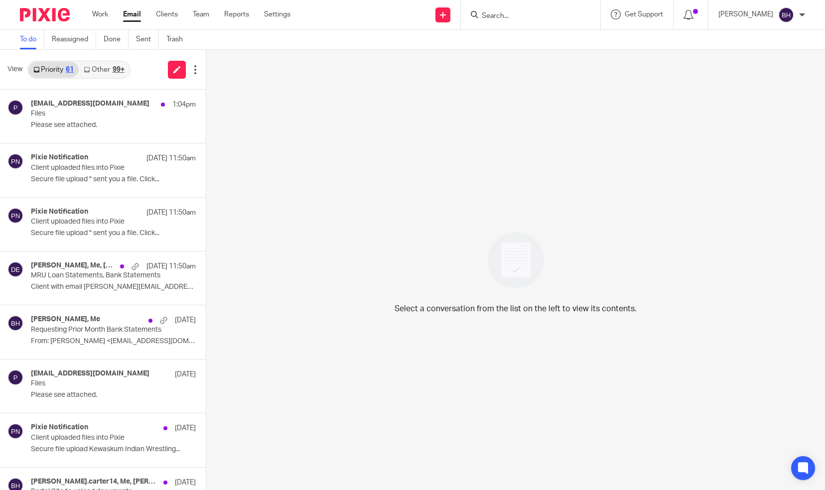
click at [105, 65] on link "Other 99+" at bounding box center [104, 70] width 50 height 16
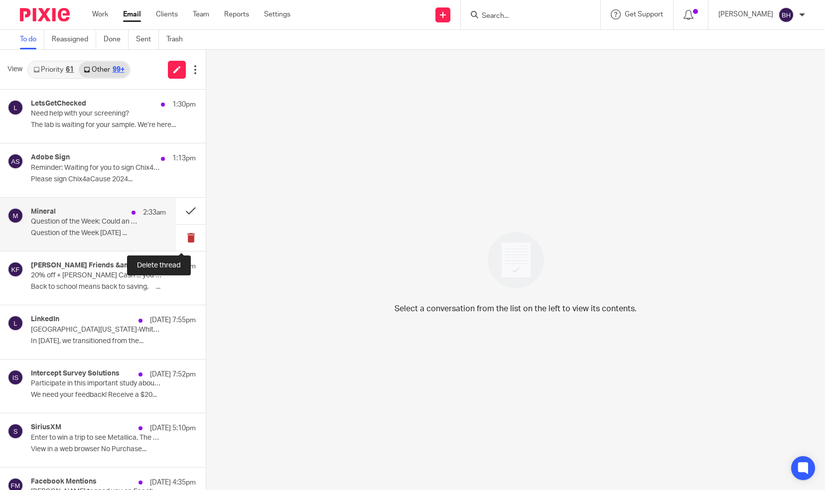
click at [181, 235] on button at bounding box center [191, 238] width 30 height 26
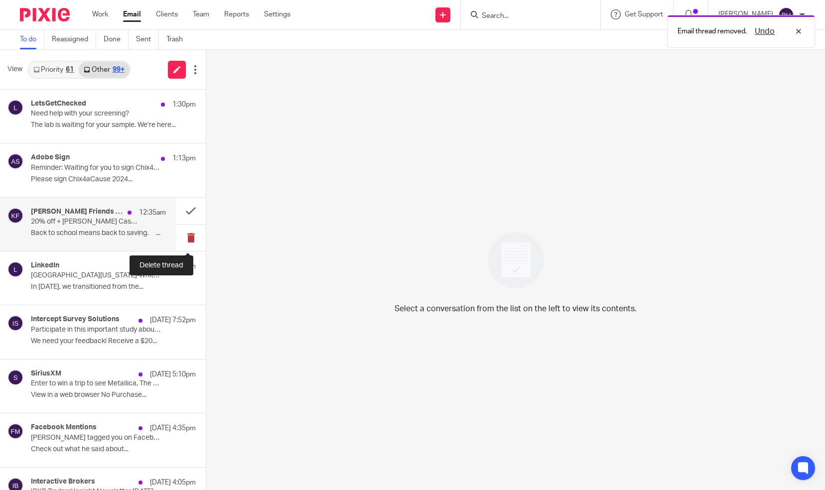
click at [181, 235] on button at bounding box center [191, 238] width 30 height 26
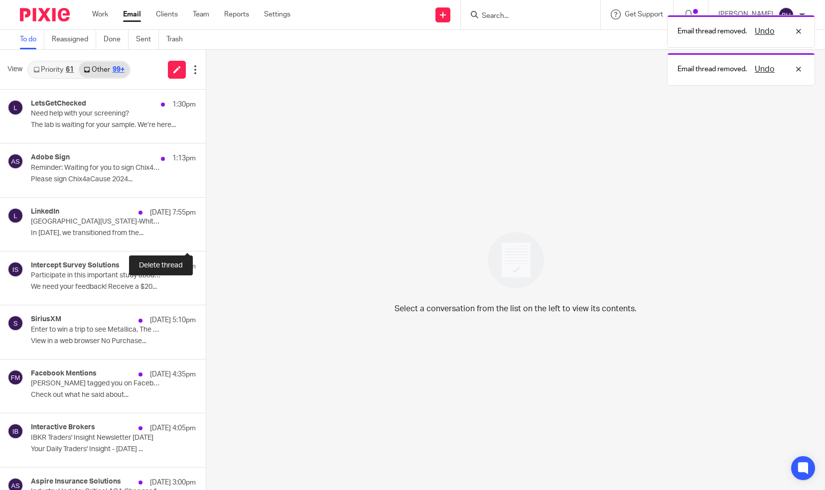
click at [206, 235] on button at bounding box center [210, 238] width 8 height 26
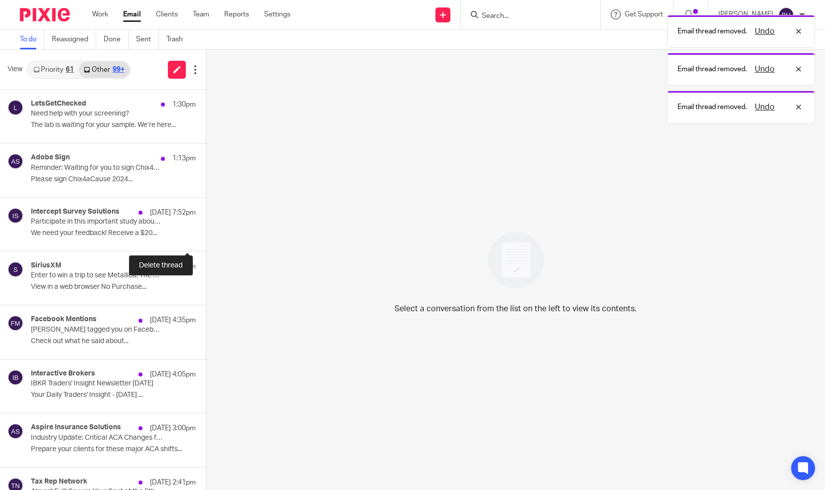
click at [206, 235] on button at bounding box center [210, 238] width 8 height 26
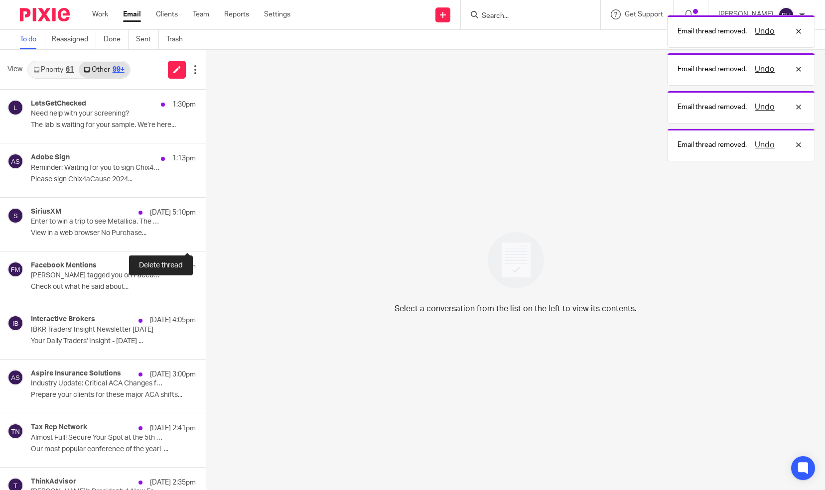
click at [206, 235] on button at bounding box center [210, 238] width 8 height 26
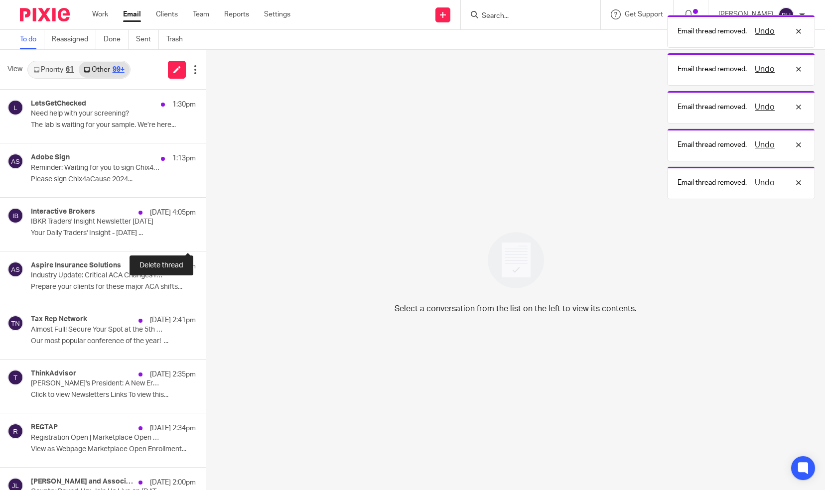
click at [206, 235] on button at bounding box center [210, 238] width 8 height 26
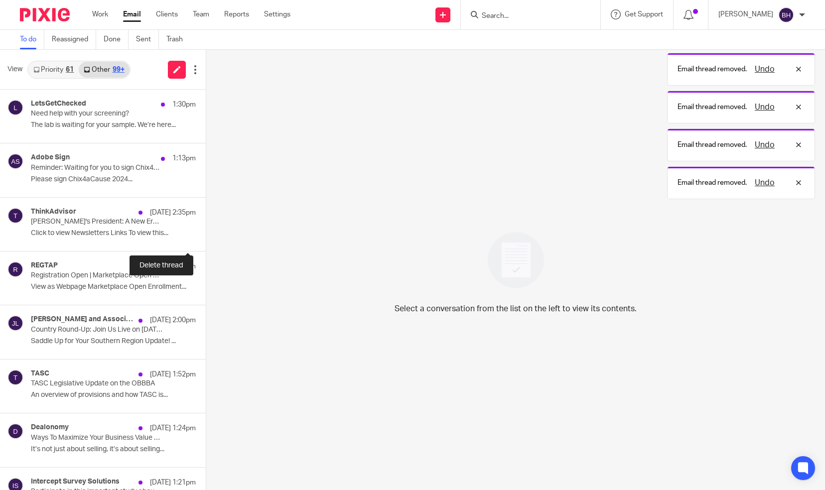
click at [206, 235] on button at bounding box center [210, 238] width 8 height 26
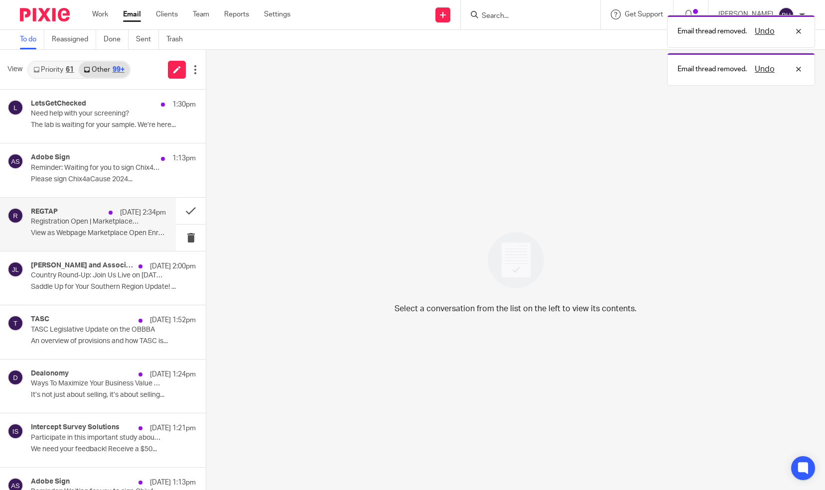
click at [126, 223] on p "Registration Open | Marketplace Open Enrollment Policy Deep Dive – 8/26/25" at bounding box center [85, 222] width 108 height 8
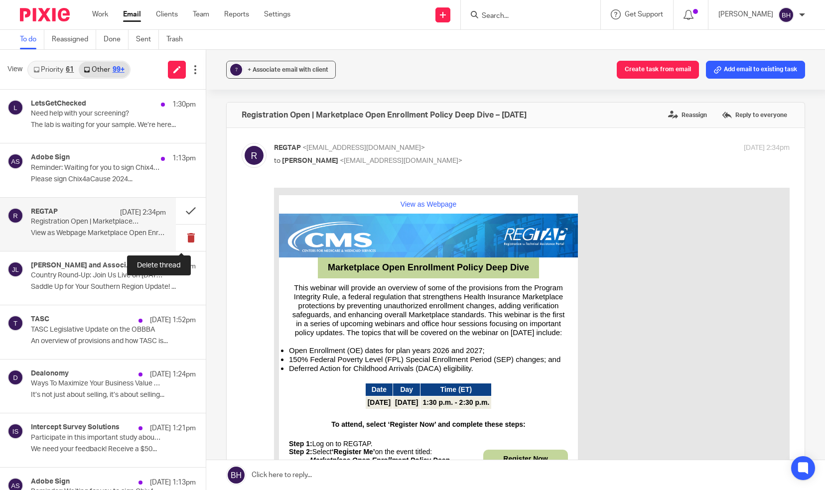
click at [182, 235] on button at bounding box center [191, 238] width 30 height 26
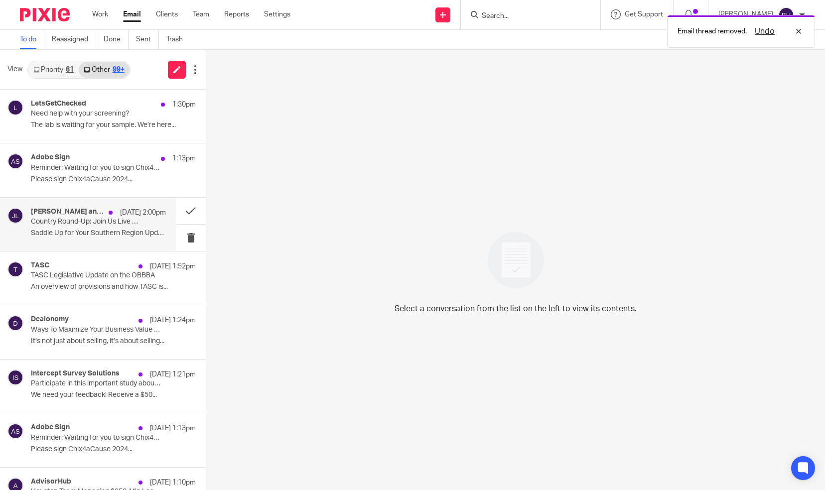
click at [130, 237] on p "Saddle Up for Your Southern Region Update! ..." at bounding box center [98, 233] width 135 height 8
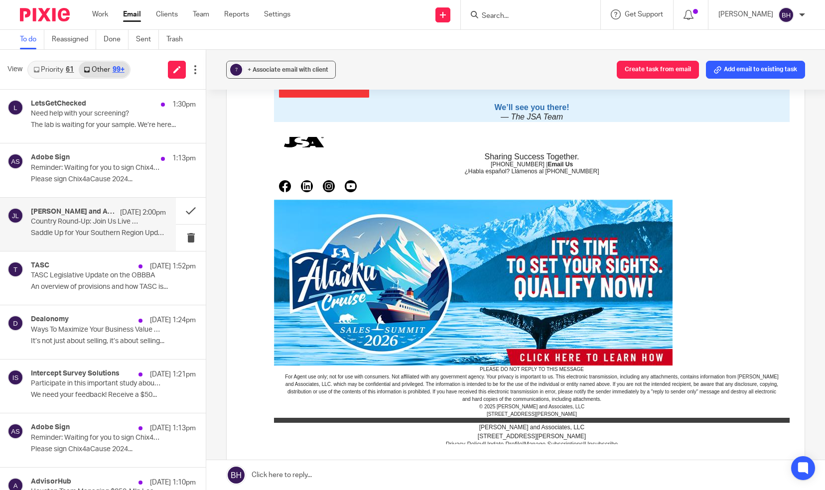
scroll to position [802, 0]
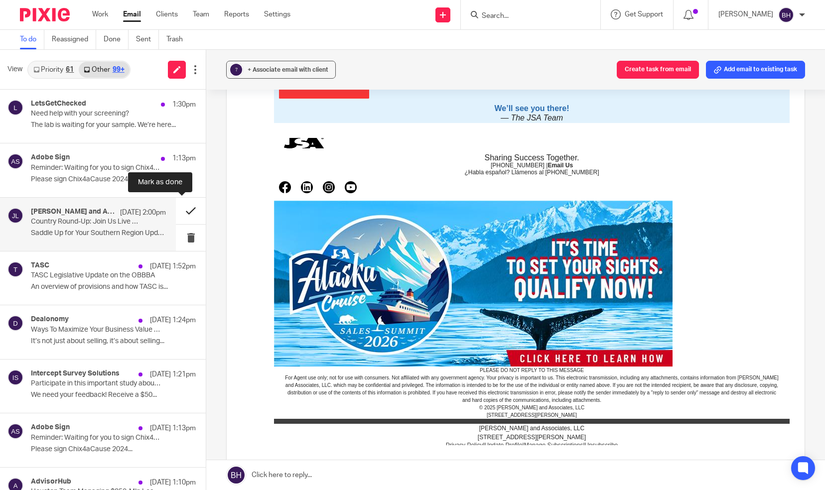
click at [178, 212] on button at bounding box center [191, 211] width 30 height 26
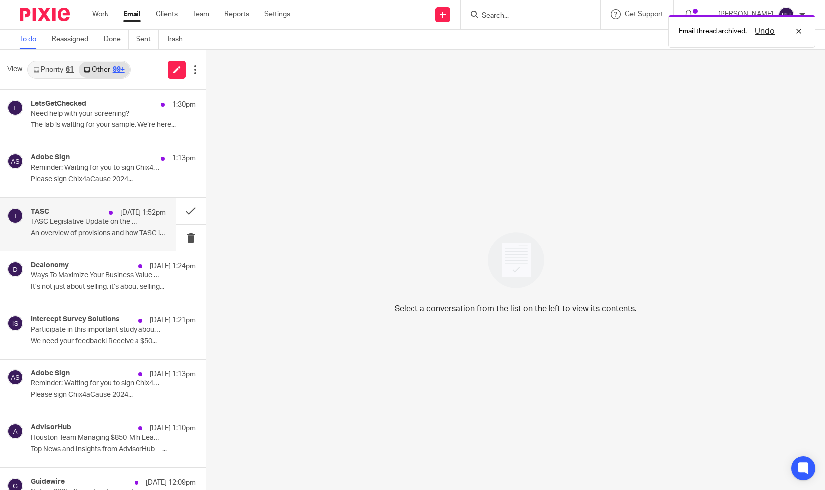
click at [137, 220] on div "TASC Aug 19 1:52pm TASC Legislative Update on the OBBBA An overview of provisio…" at bounding box center [98, 224] width 135 height 33
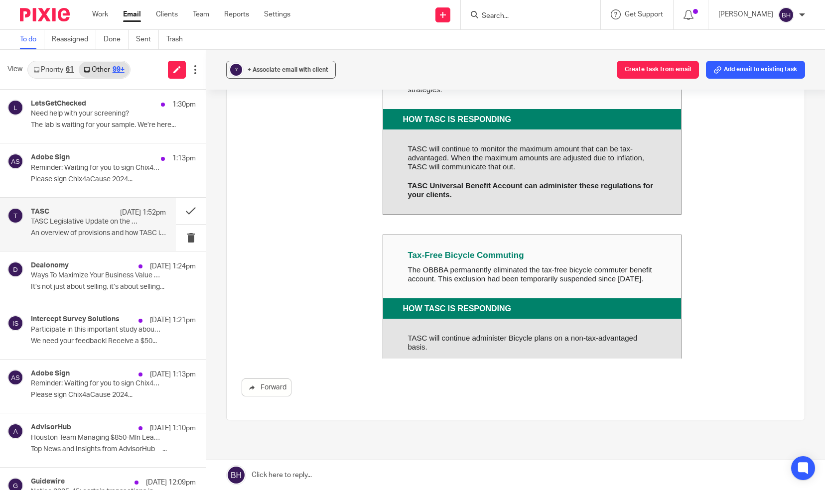
scroll to position [1737, 0]
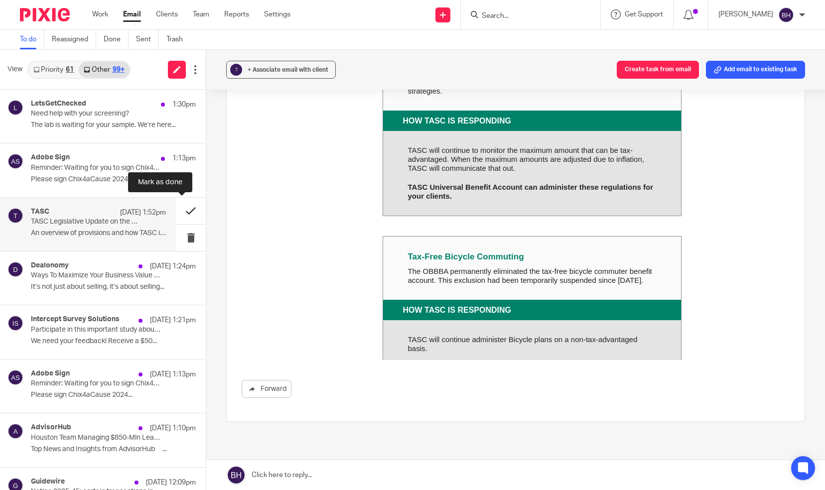
click at [183, 211] on button at bounding box center [191, 211] width 30 height 26
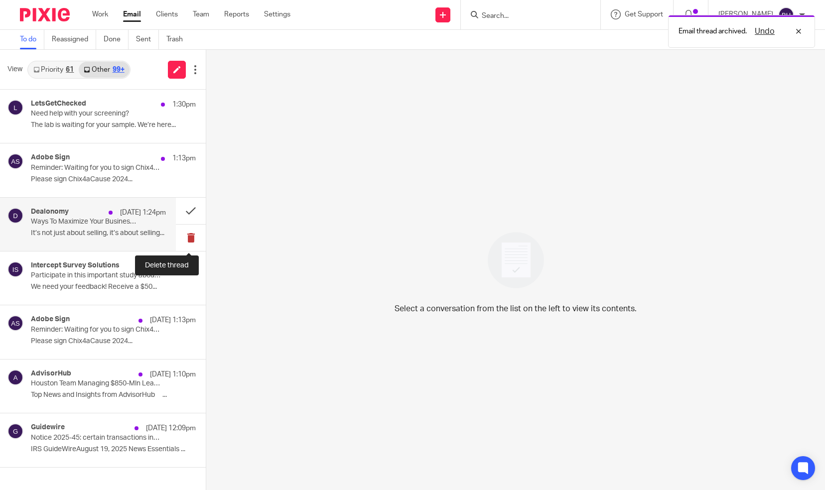
click at [187, 237] on button at bounding box center [191, 238] width 30 height 26
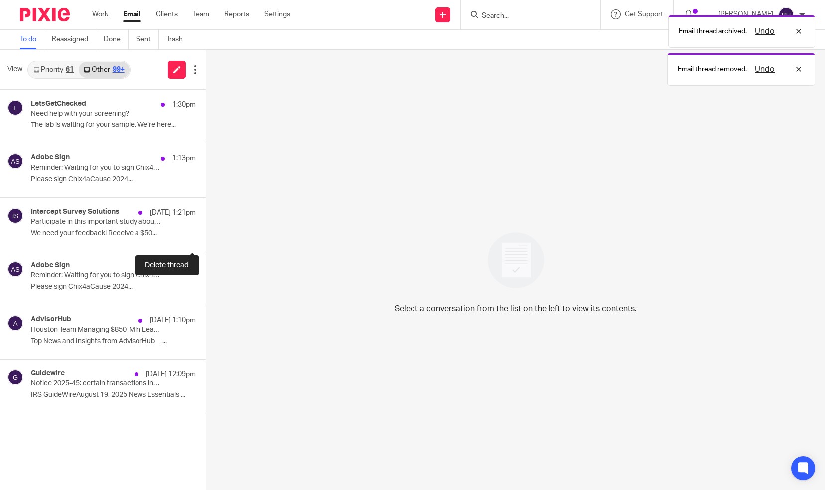
click at [206, 237] on button at bounding box center [210, 238] width 8 height 26
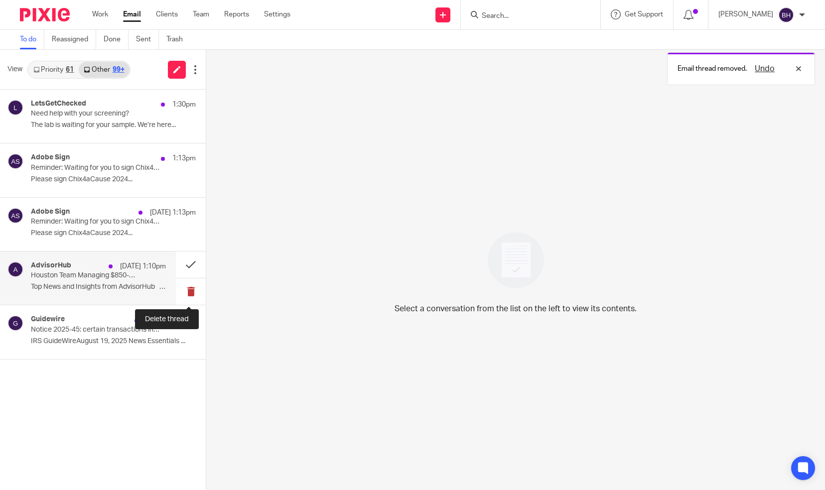
click at [187, 288] on button at bounding box center [191, 292] width 30 height 26
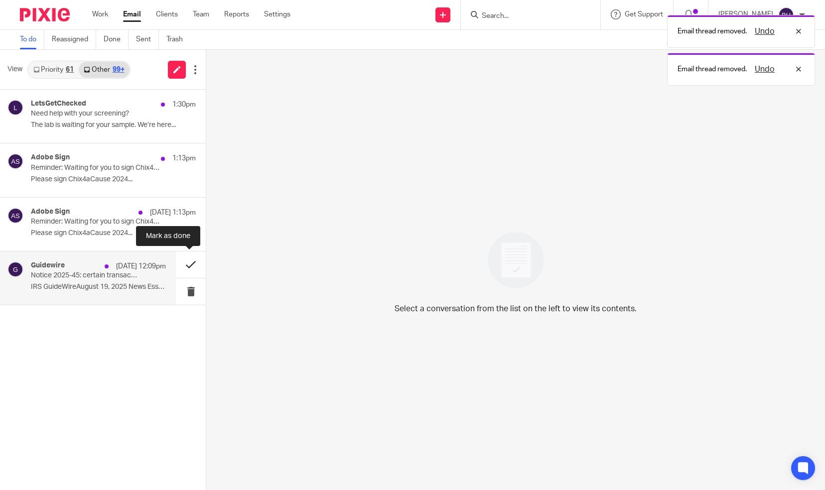
click at [186, 262] on button at bounding box center [191, 265] width 30 height 26
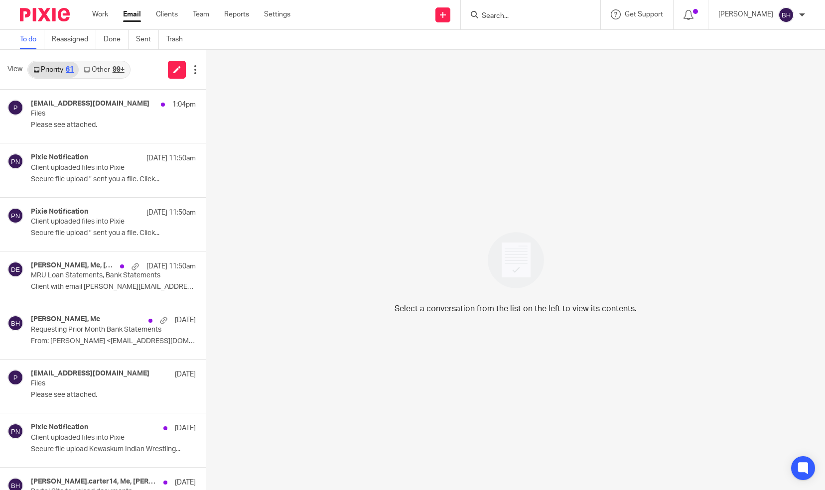
click at [101, 72] on link "Other 99+" at bounding box center [104, 70] width 50 height 16
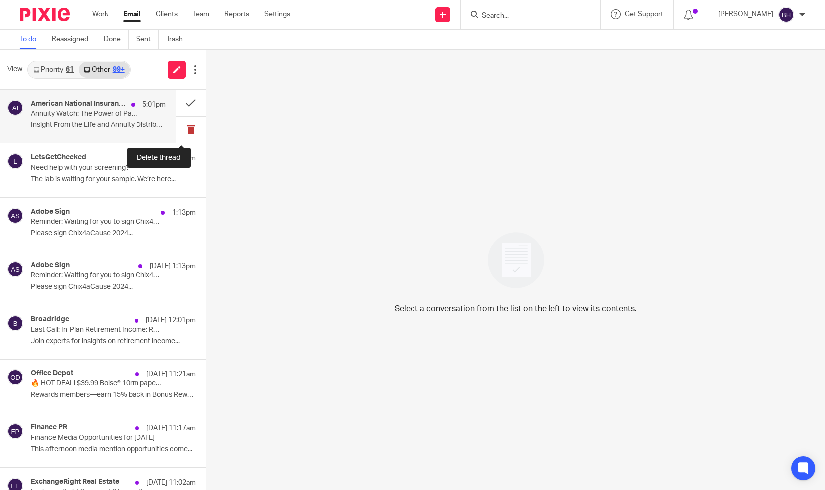
click at [186, 129] on button at bounding box center [191, 130] width 30 height 26
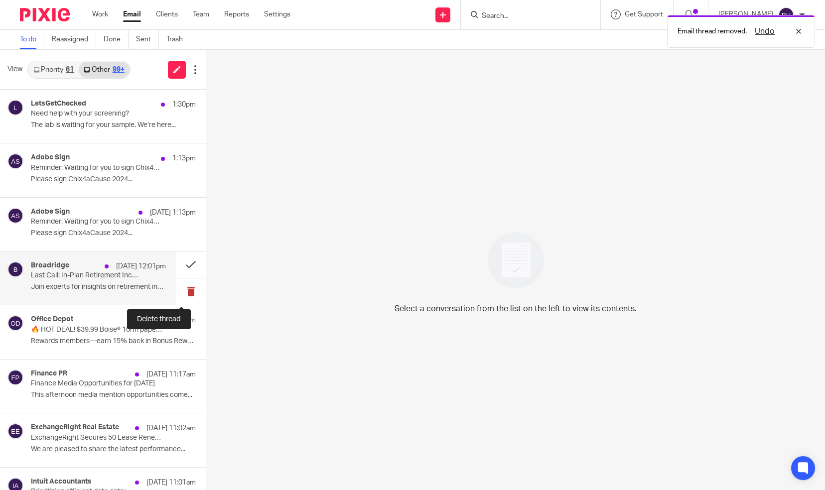
click at [183, 289] on button at bounding box center [191, 292] width 30 height 26
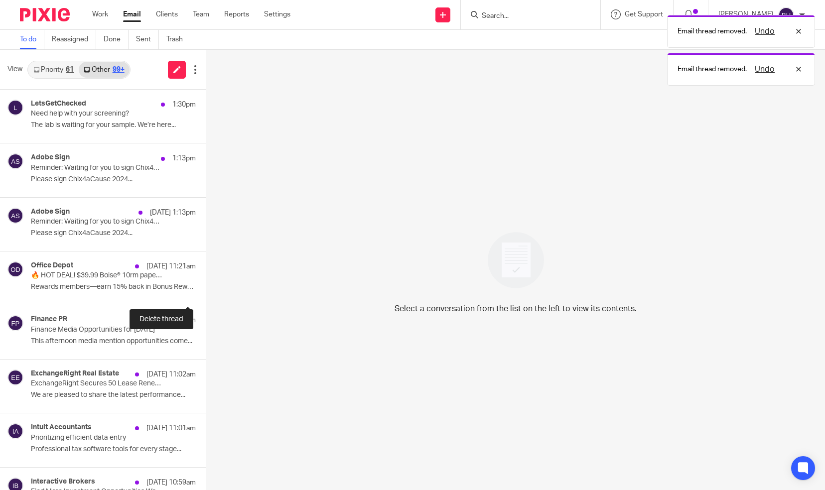
click at [206, 289] on button at bounding box center [210, 292] width 8 height 26
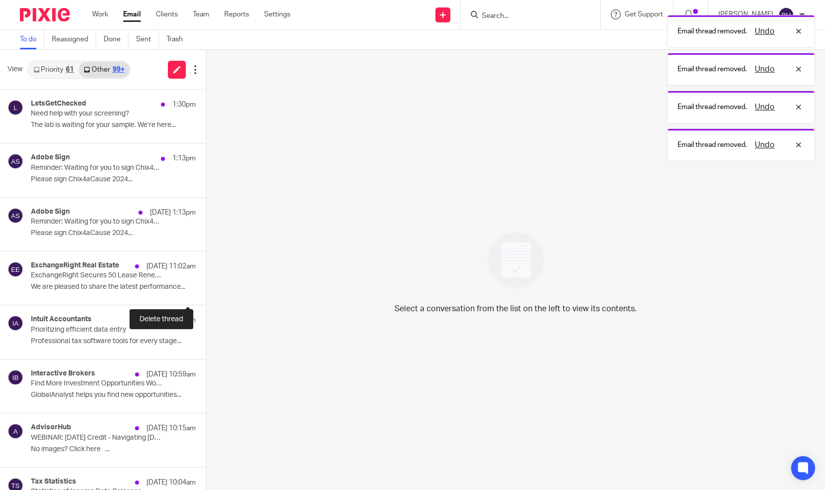
click at [206, 289] on button at bounding box center [210, 292] width 8 height 26
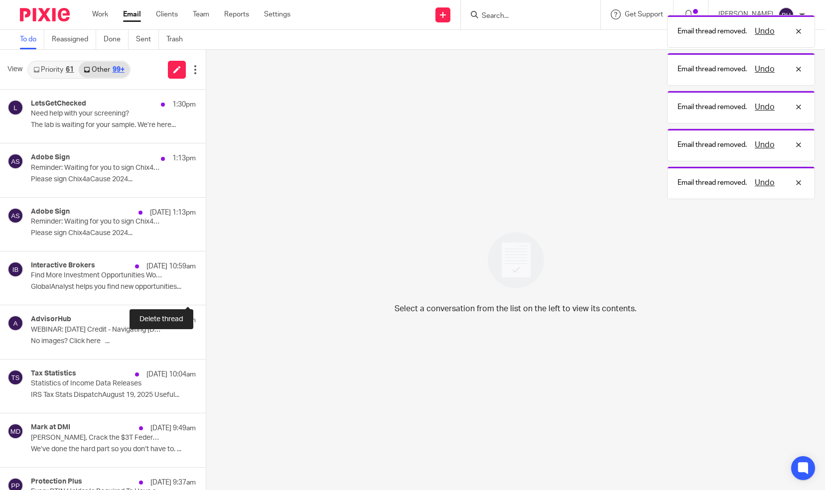
click at [206, 289] on button at bounding box center [210, 292] width 8 height 26
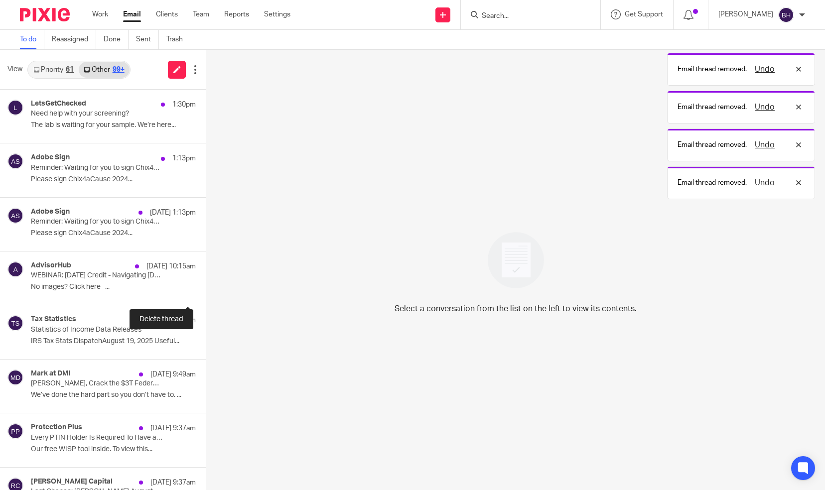
click at [206, 289] on button at bounding box center [210, 292] width 8 height 26
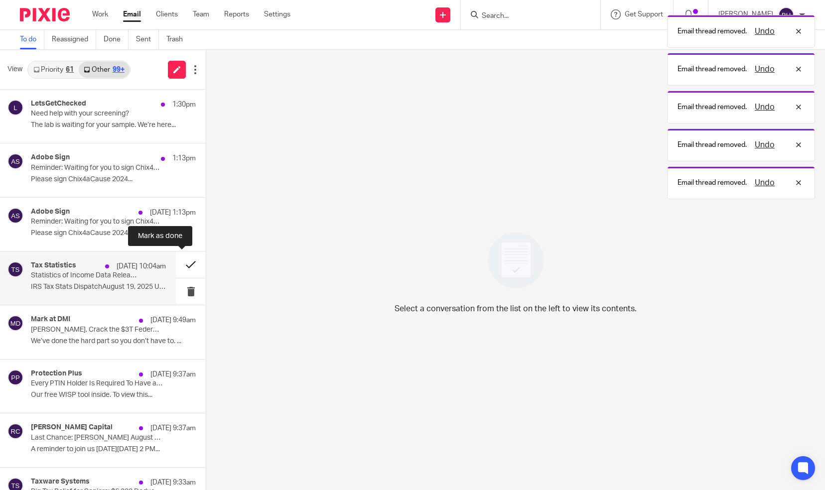
click at [183, 268] on button at bounding box center [191, 265] width 30 height 26
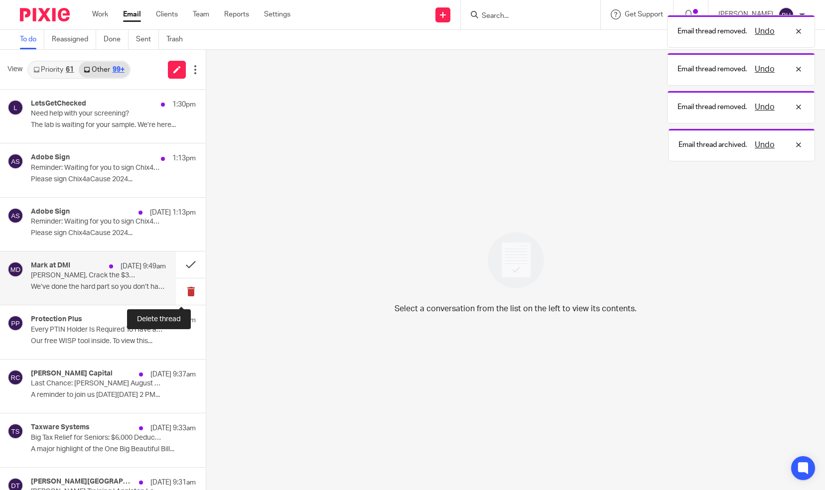
click at [181, 295] on button at bounding box center [191, 292] width 30 height 26
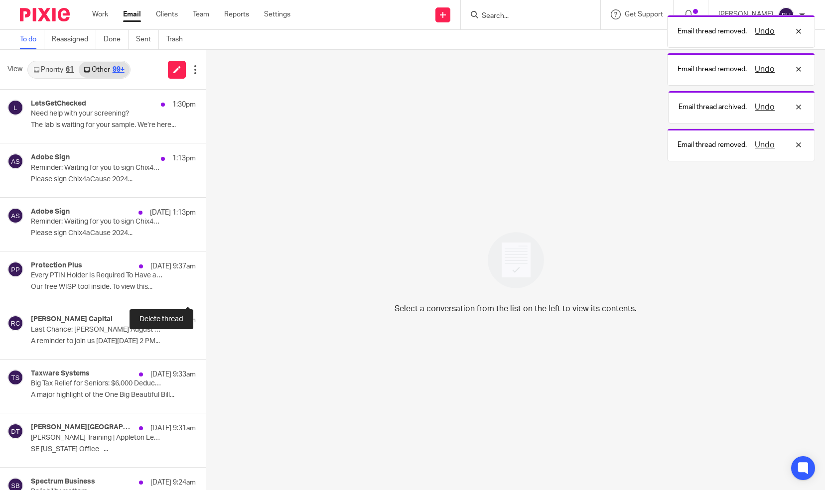
click at [206, 295] on button at bounding box center [210, 292] width 8 height 26
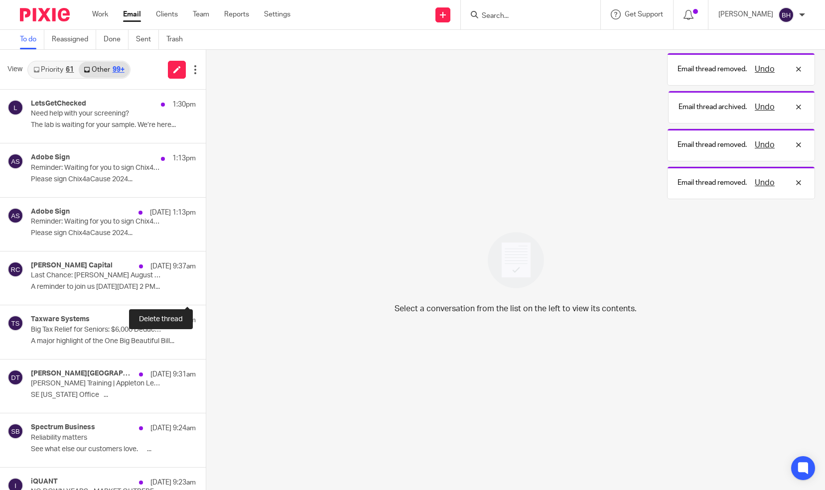
click at [206, 295] on button at bounding box center [210, 292] width 8 height 26
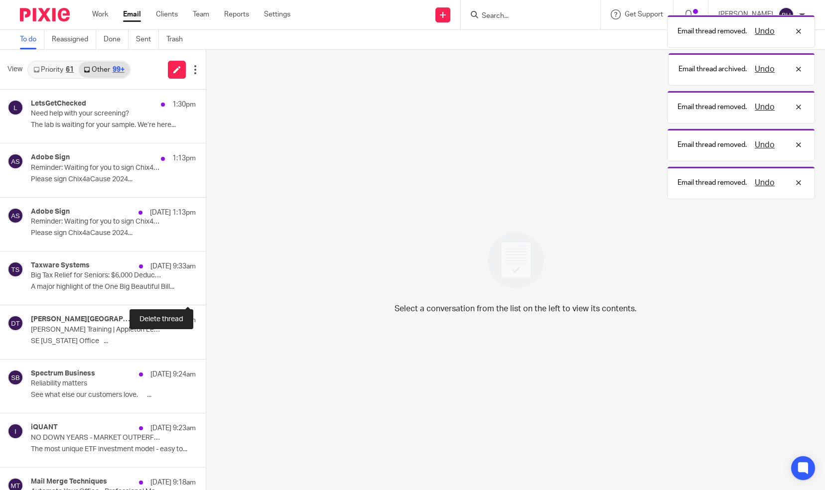
click at [206, 295] on button at bounding box center [210, 292] width 8 height 26
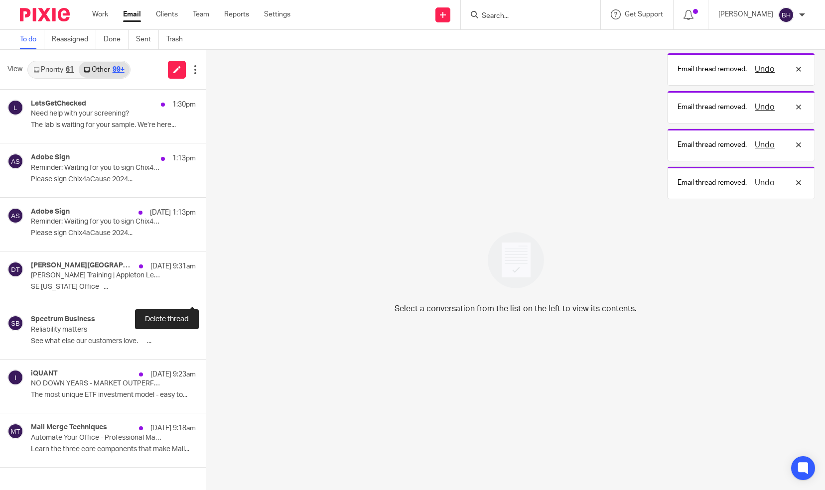
click at [206, 295] on button at bounding box center [210, 292] width 8 height 26
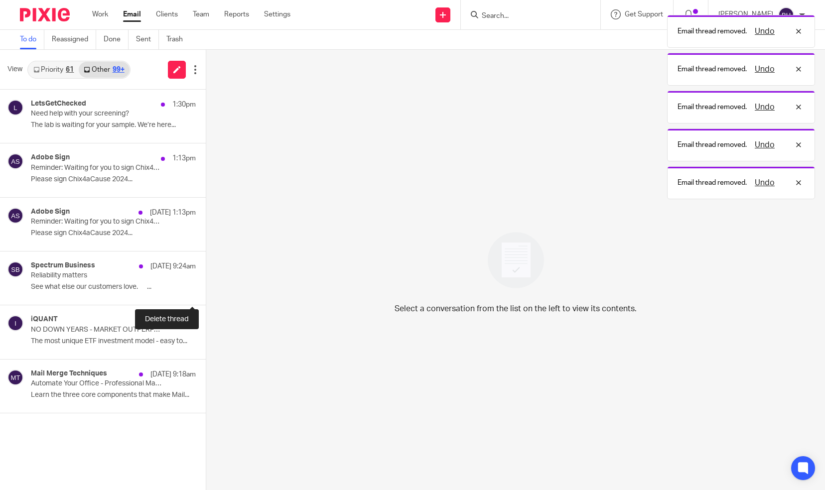
click at [206, 295] on button at bounding box center [210, 292] width 8 height 26
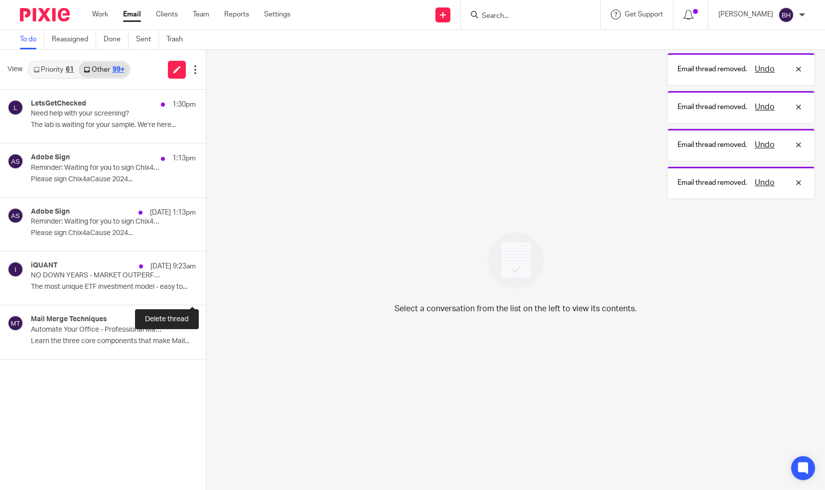
click at [206, 295] on button at bounding box center [210, 292] width 8 height 26
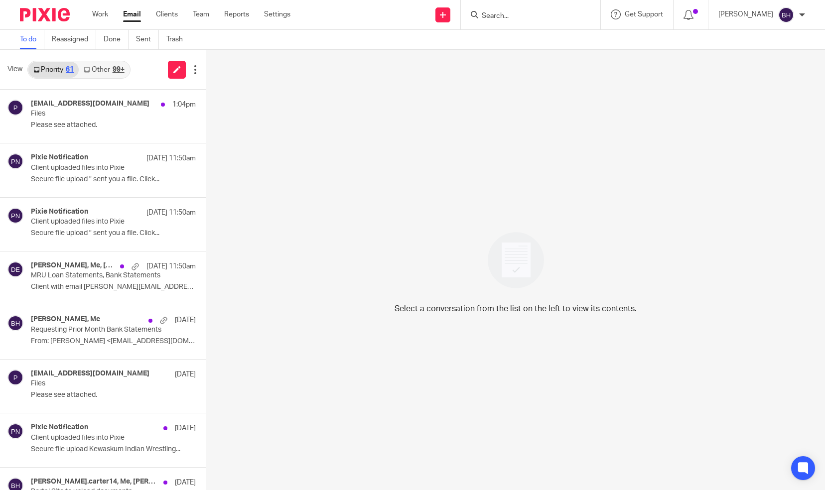
click at [102, 72] on link "Other 99+" at bounding box center [104, 70] width 50 height 16
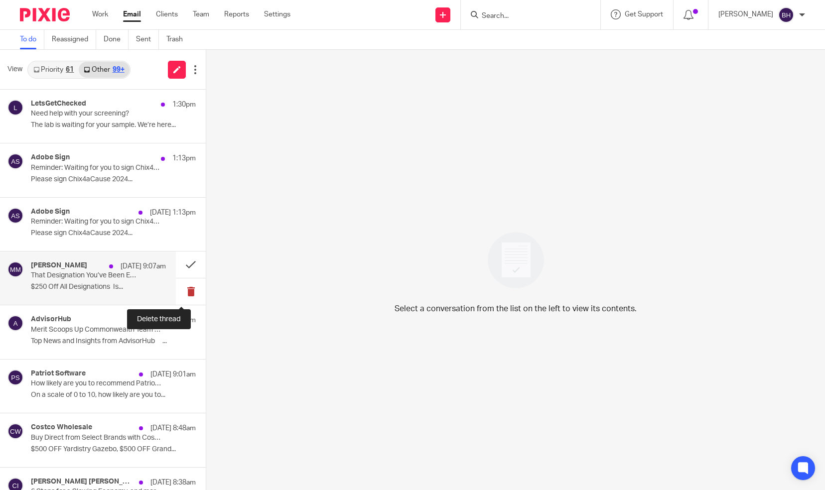
click at [182, 288] on button at bounding box center [191, 292] width 30 height 26
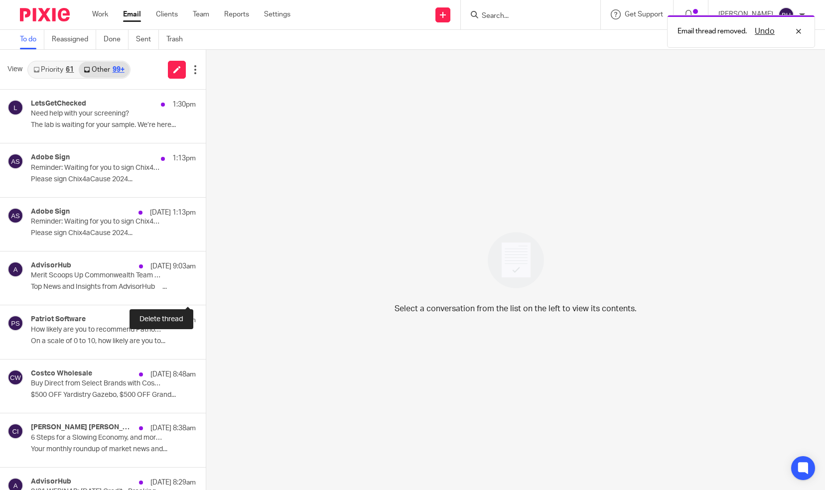
click at [206, 288] on button at bounding box center [210, 292] width 8 height 26
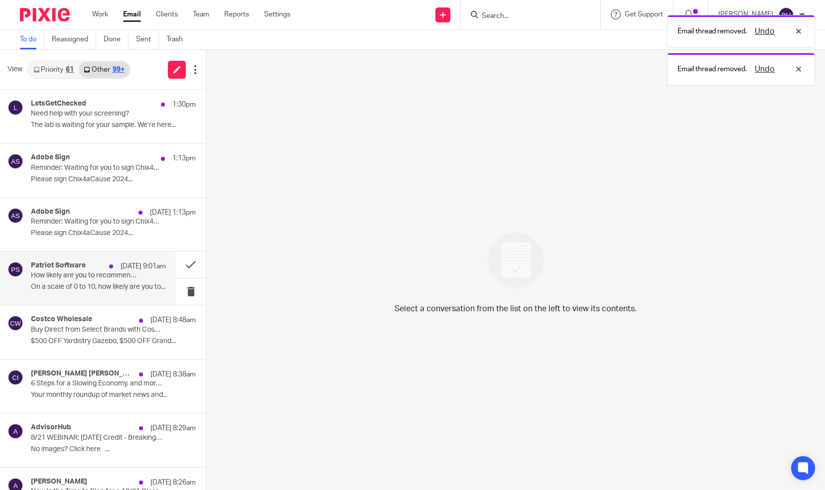
click at [143, 281] on div "Patriot Software [DATE] 9:01am How likely are you to recommend Patriot Software…" at bounding box center [98, 278] width 135 height 33
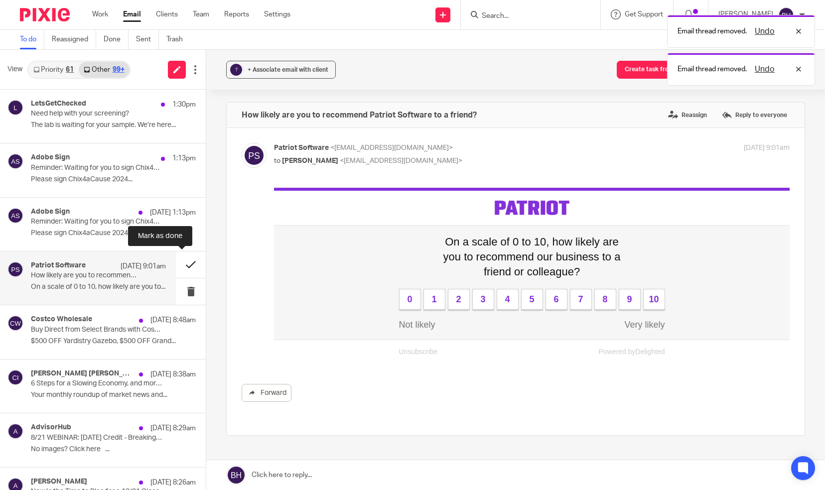
click at [179, 269] on button at bounding box center [191, 265] width 30 height 26
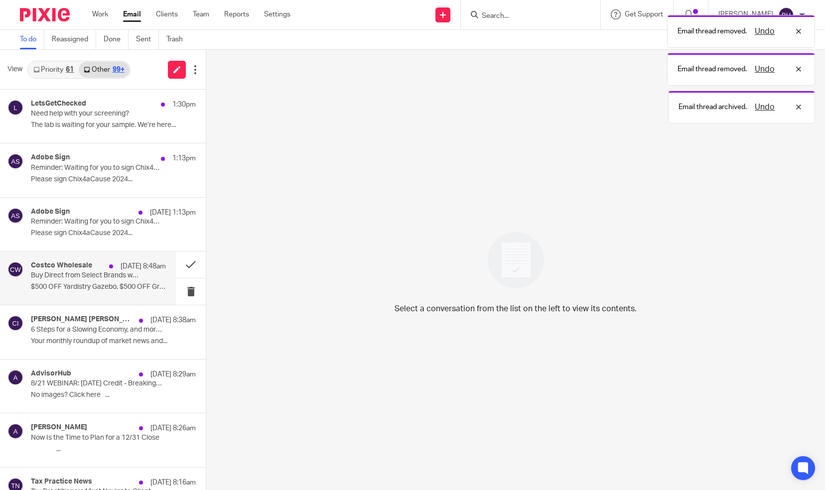
click at [134, 281] on div "Costco Wholesale [DATE] 8:48am Buy Direct from Select Brands with Costco NEXT $…" at bounding box center [98, 278] width 135 height 33
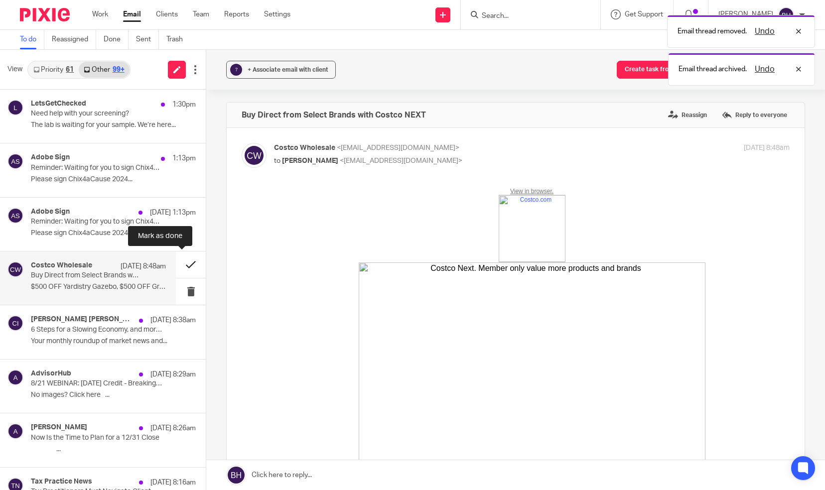
click at [176, 266] on button at bounding box center [191, 265] width 30 height 26
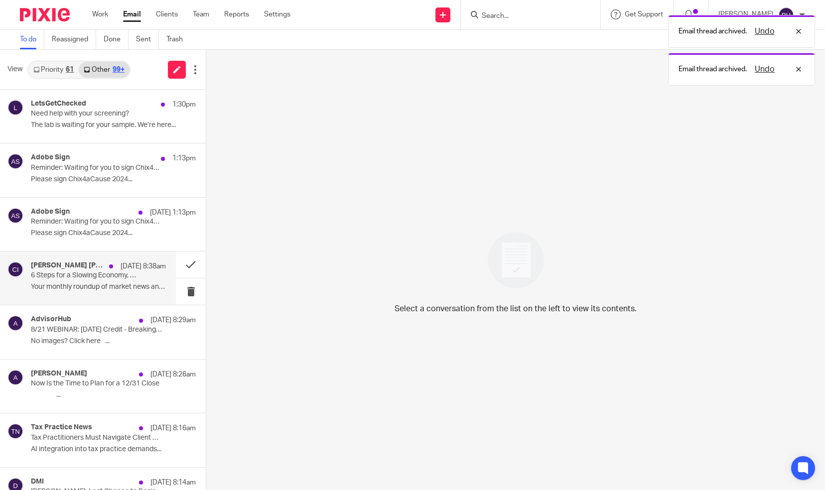
click at [140, 289] on p "Your monthly roundup of market news and..." at bounding box center [98, 287] width 135 height 8
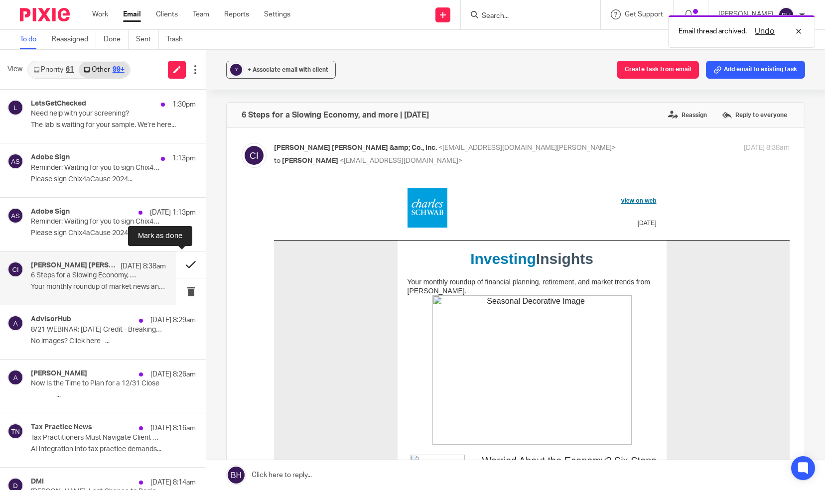
click at [179, 264] on button at bounding box center [191, 265] width 30 height 26
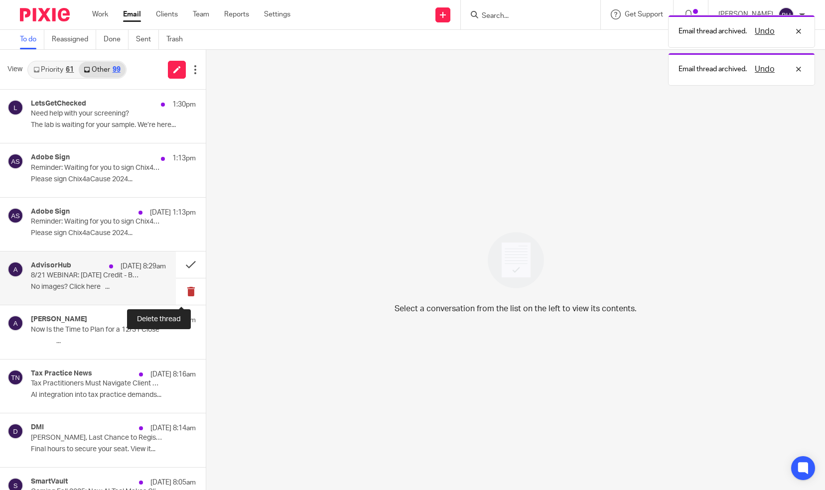
click at [182, 287] on button at bounding box center [191, 292] width 30 height 26
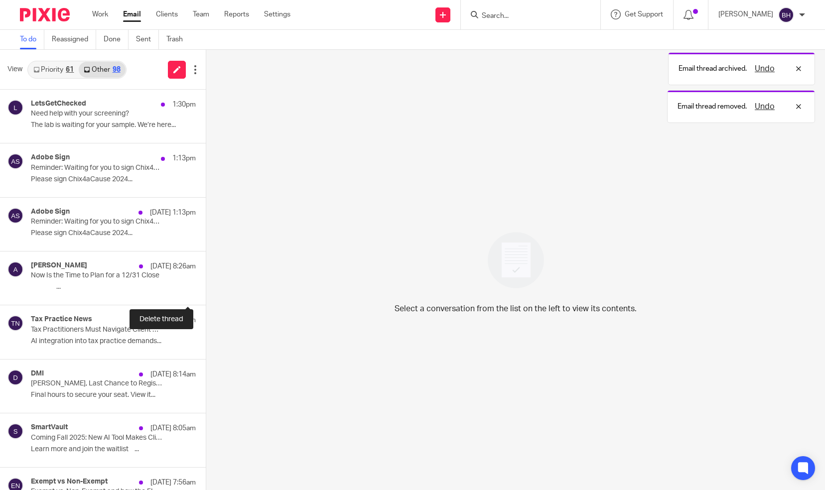
click at [206, 287] on button at bounding box center [210, 292] width 8 height 26
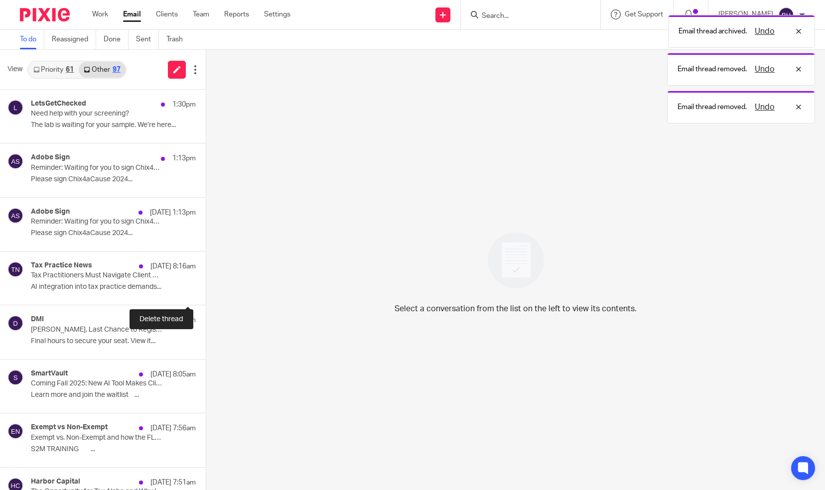
click at [206, 287] on button at bounding box center [210, 292] width 8 height 26
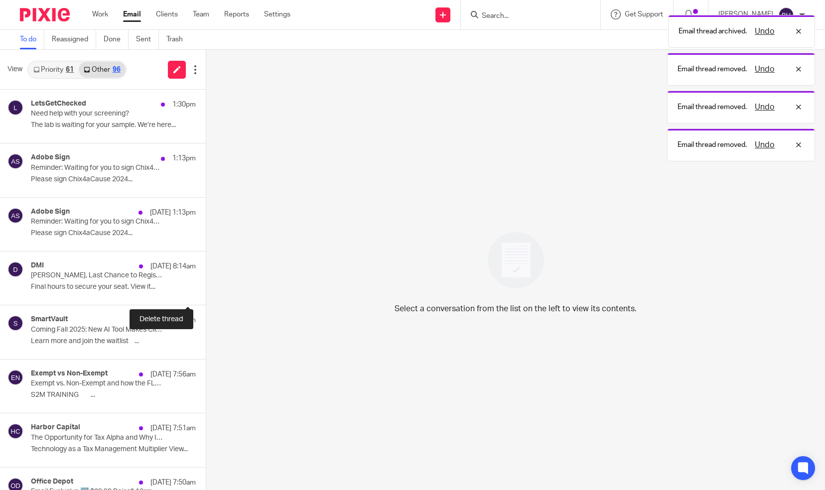
click at [206, 287] on button at bounding box center [210, 292] width 8 height 26
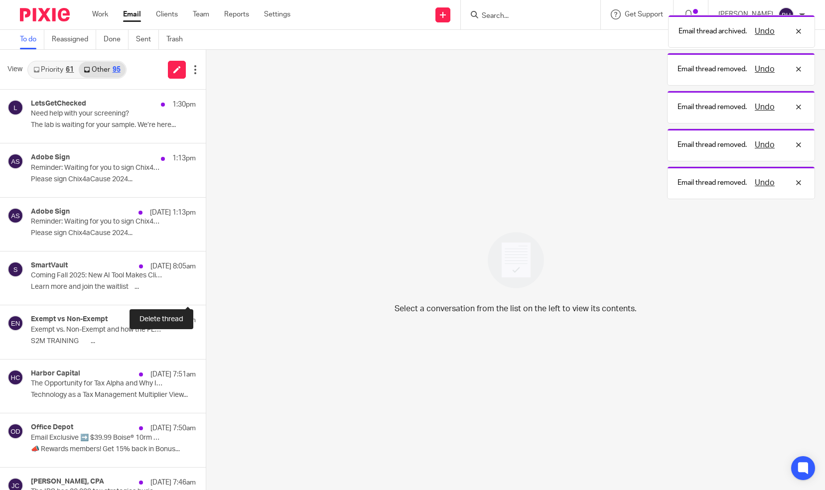
click at [206, 287] on button at bounding box center [210, 292] width 8 height 26
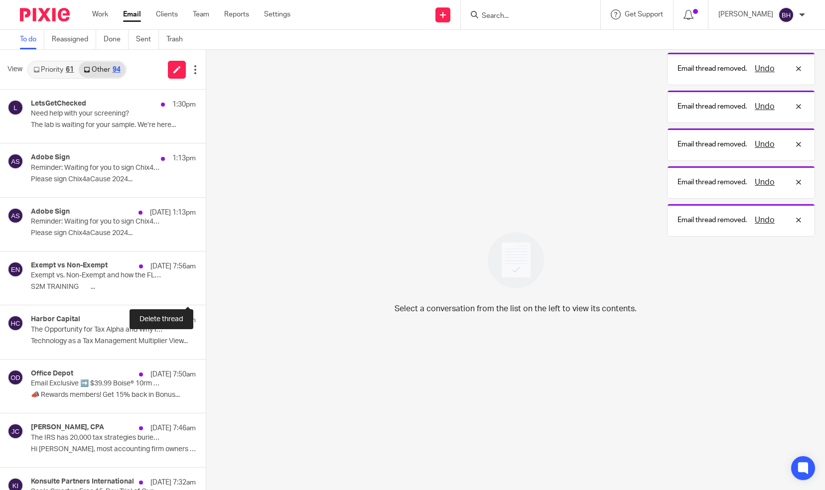
click at [206, 287] on button at bounding box center [210, 292] width 8 height 26
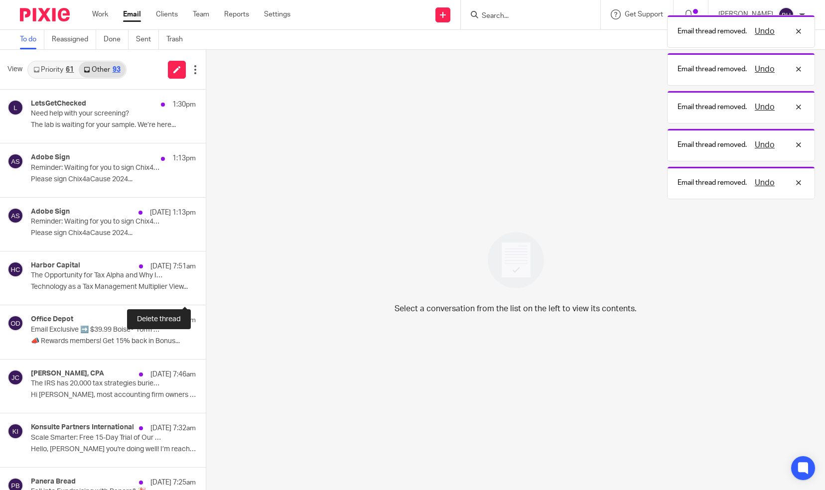
click at [206, 287] on button at bounding box center [210, 292] width 8 height 26
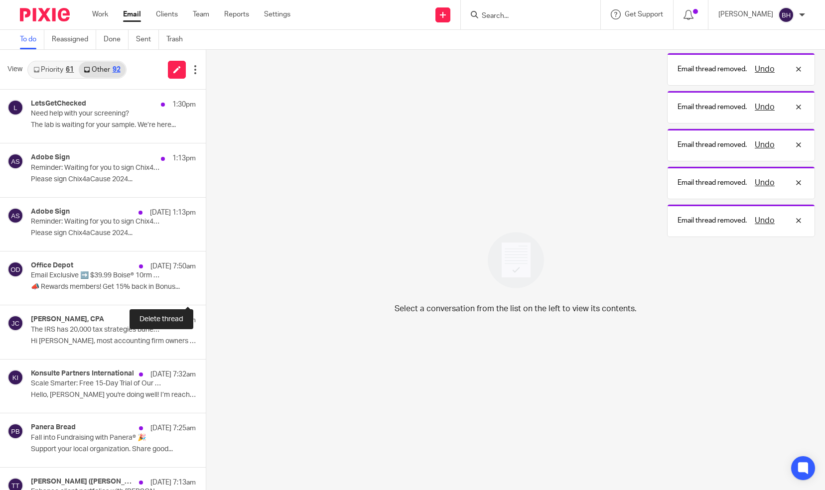
click at [206, 287] on button at bounding box center [210, 292] width 8 height 26
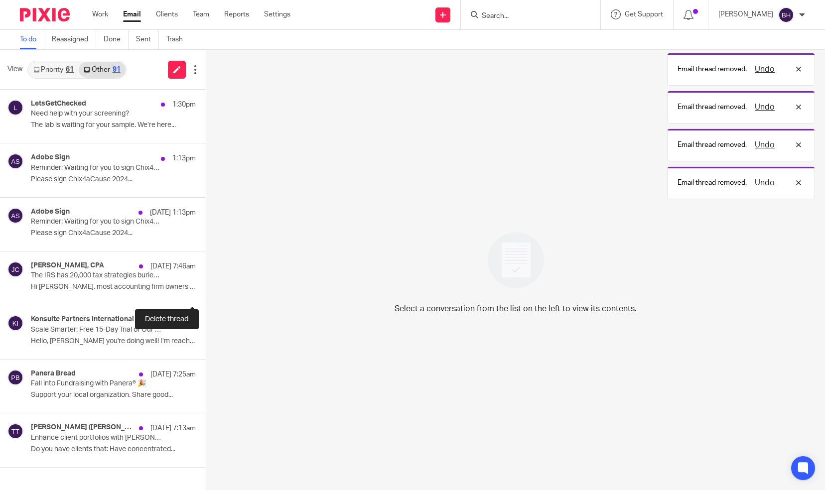
click at [206, 287] on button at bounding box center [210, 292] width 8 height 26
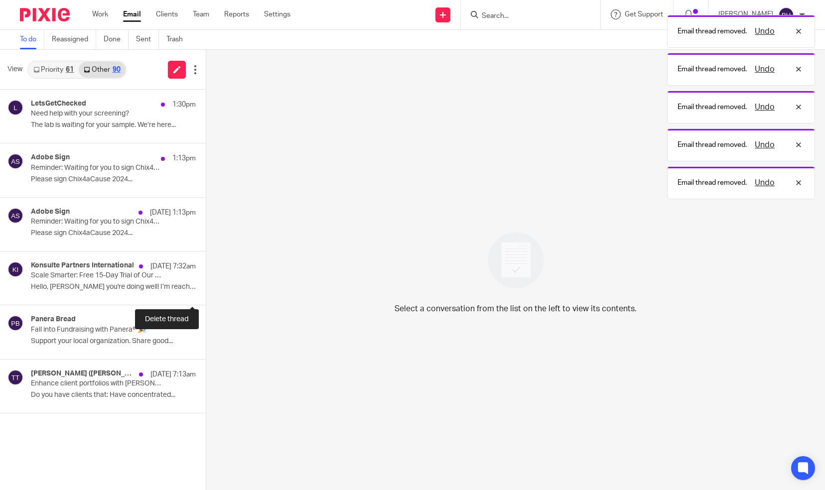
click at [206, 287] on button at bounding box center [210, 292] width 8 height 26
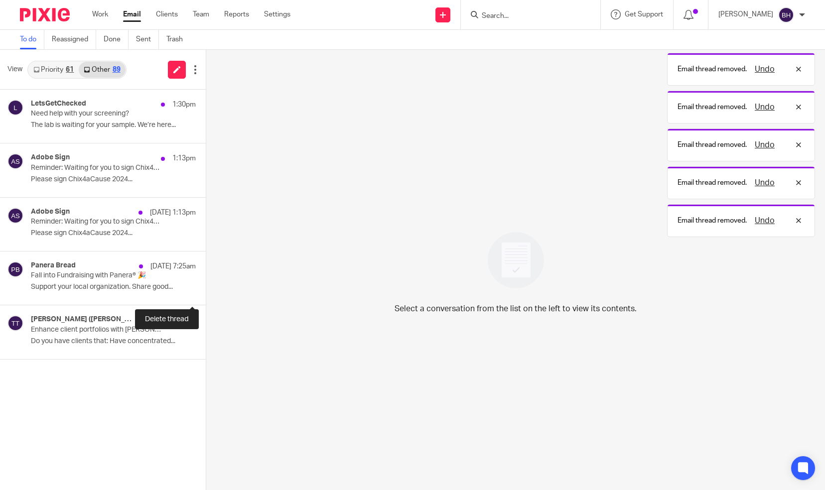
click at [206, 287] on button at bounding box center [210, 292] width 8 height 26
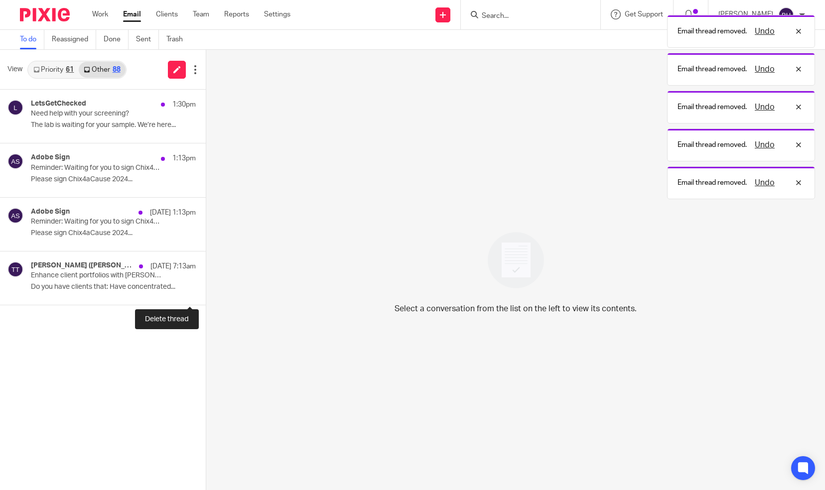
click at [206, 287] on button at bounding box center [210, 292] width 8 height 26
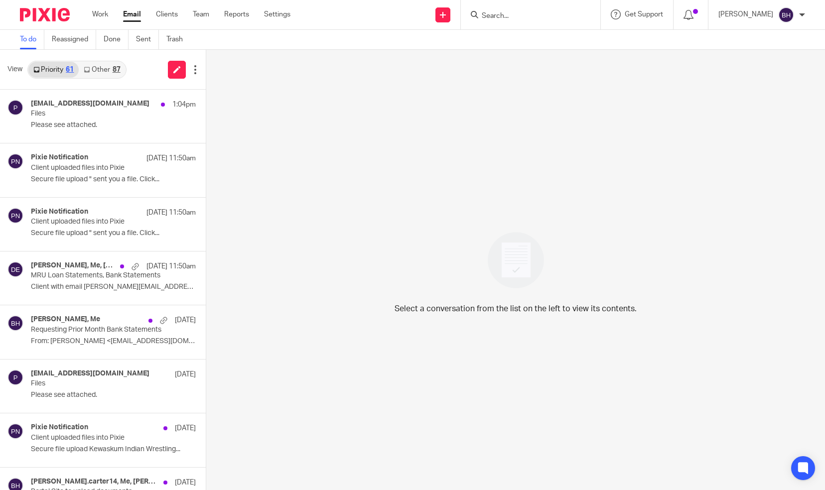
click at [103, 72] on link "Other 87" at bounding box center [102, 70] width 46 height 16
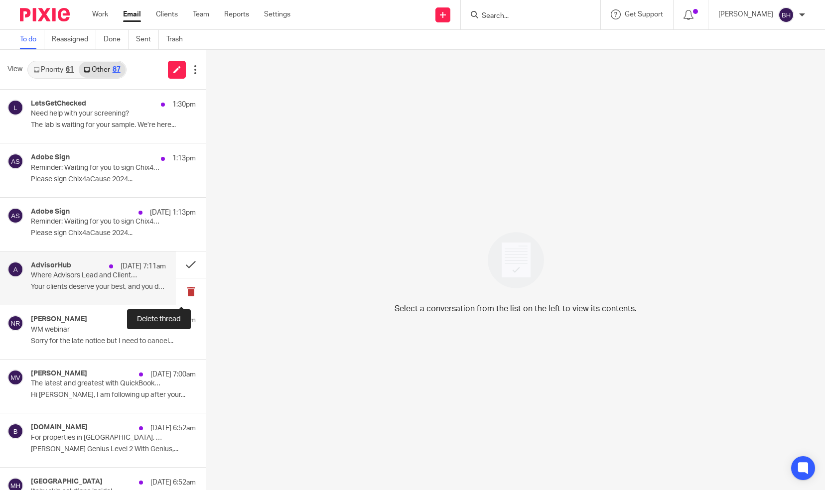
click at [182, 289] on button at bounding box center [191, 292] width 30 height 26
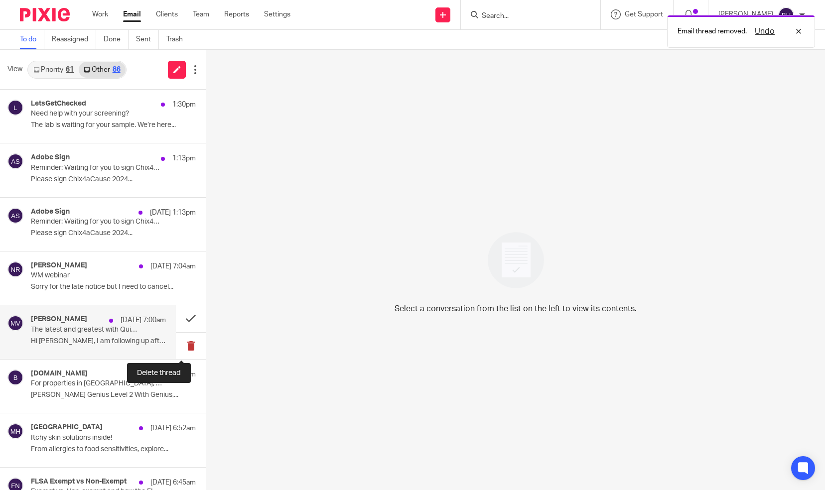
click at [181, 343] on button at bounding box center [191, 346] width 30 height 26
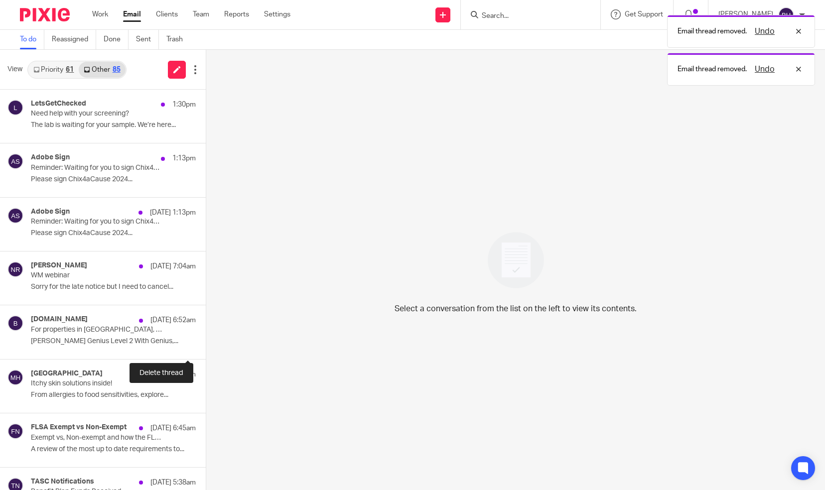
click at [206, 343] on button at bounding box center [210, 346] width 8 height 26
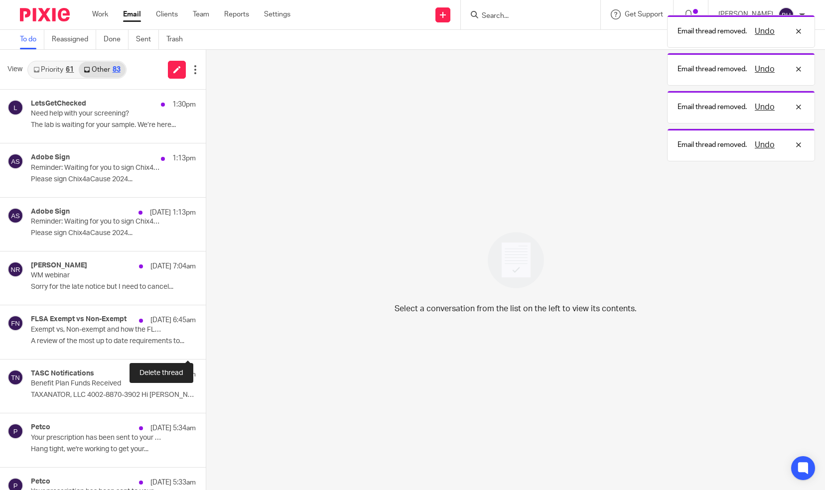
click at [206, 343] on button at bounding box center [210, 346] width 8 height 26
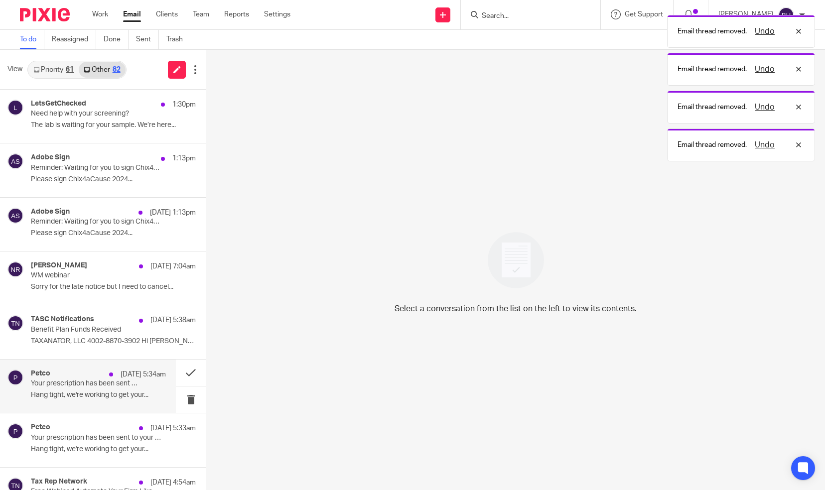
click at [145, 386] on div "Petco [DATE] 5:34am Your prescription has been sent to your vet Hang tight, we'…" at bounding box center [98, 386] width 135 height 33
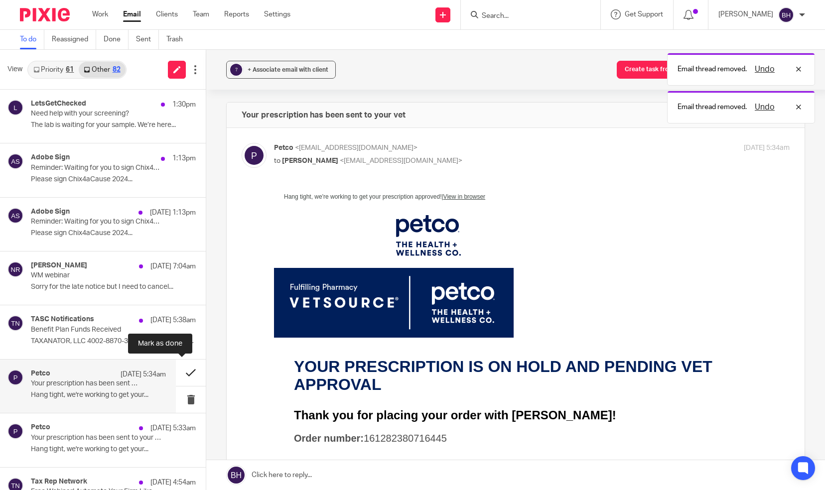
click at [176, 374] on button at bounding box center [191, 373] width 30 height 26
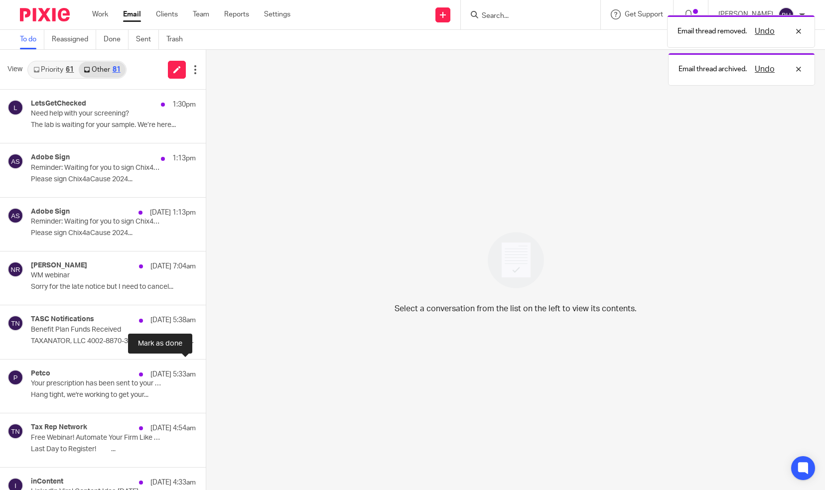
click at [206, 374] on button at bounding box center [210, 373] width 8 height 26
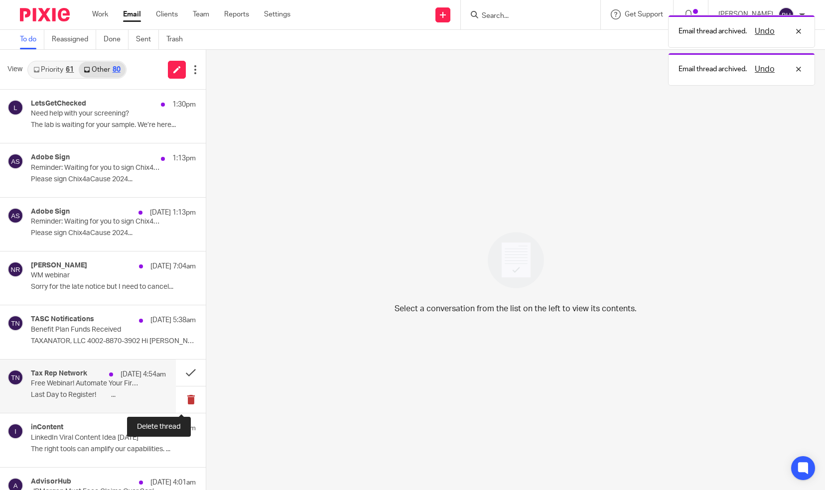
click at [178, 402] on button at bounding box center [191, 400] width 30 height 26
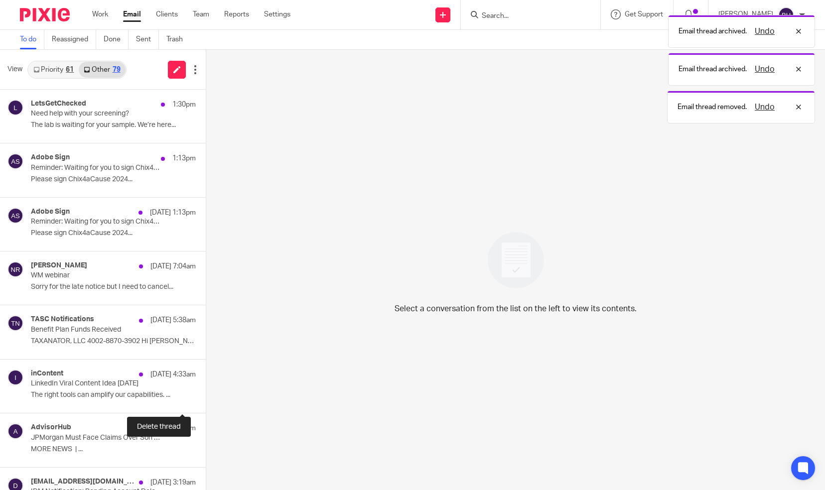
click at [206, 402] on button at bounding box center [210, 400] width 8 height 26
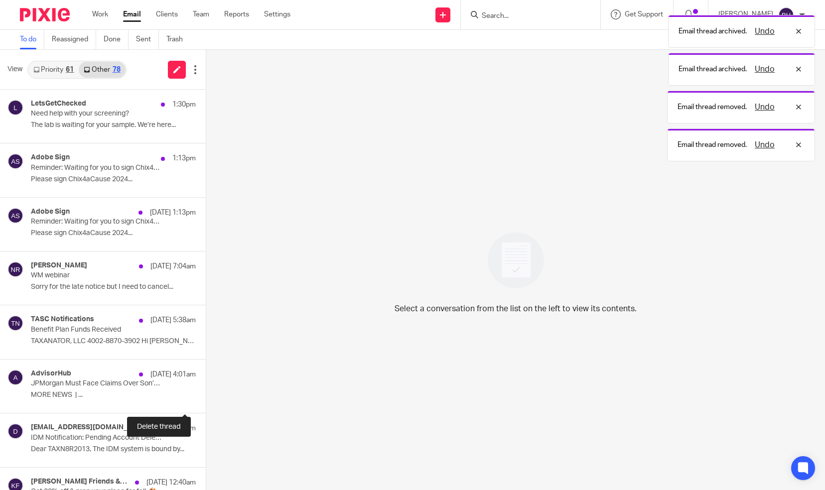
click at [206, 402] on button at bounding box center [210, 400] width 8 height 26
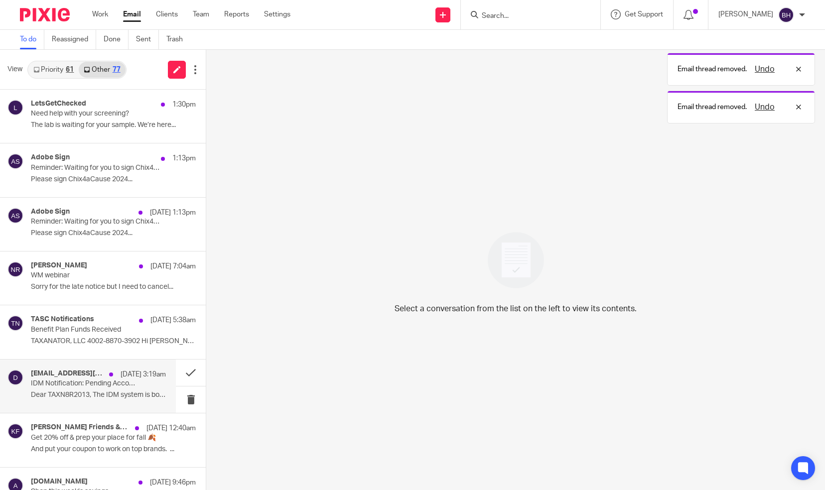
click at [143, 397] on p "Dear TAXN8R2013, The IDM system is bound by..." at bounding box center [98, 395] width 135 height 8
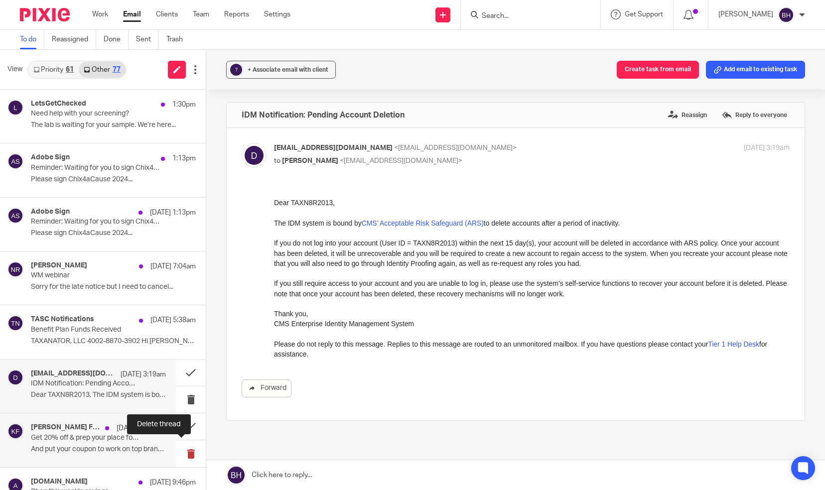
click at [181, 450] on button at bounding box center [191, 453] width 30 height 26
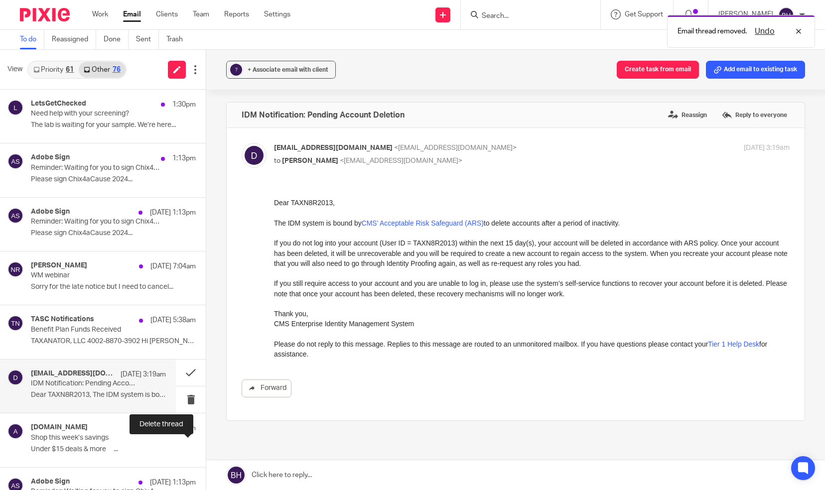
click at [206, 450] on button at bounding box center [210, 453] width 8 height 26
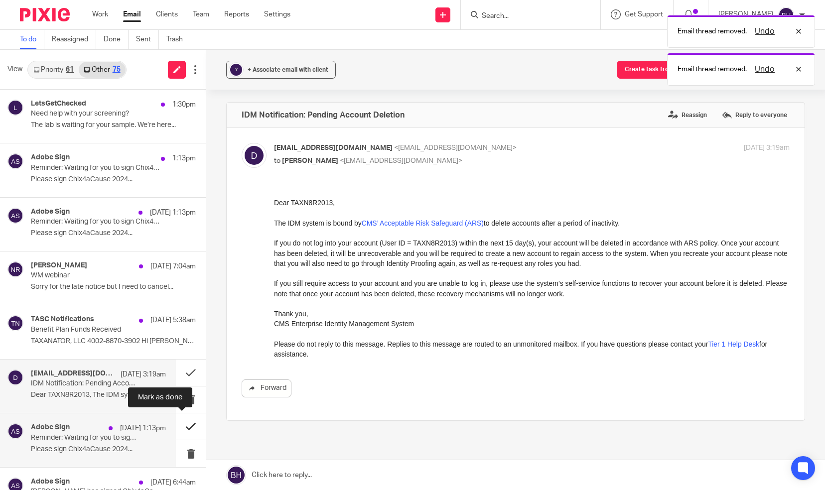
click at [181, 422] on button at bounding box center [191, 427] width 30 height 26
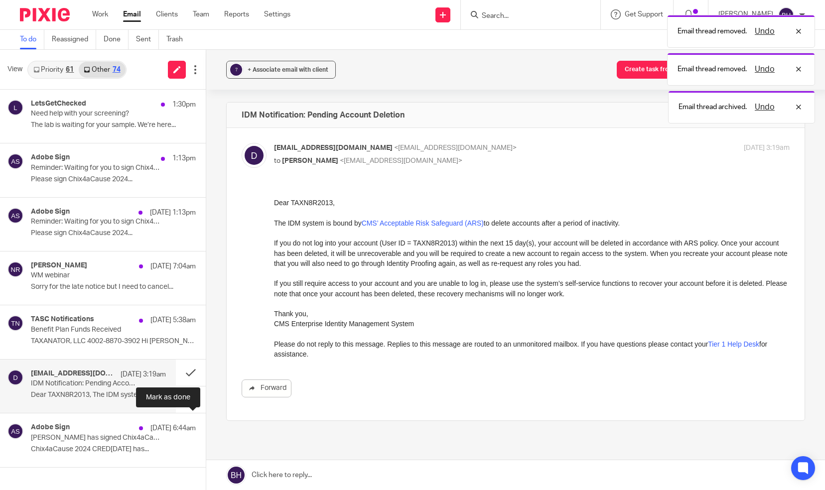
click at [206, 422] on button at bounding box center [210, 427] width 8 height 26
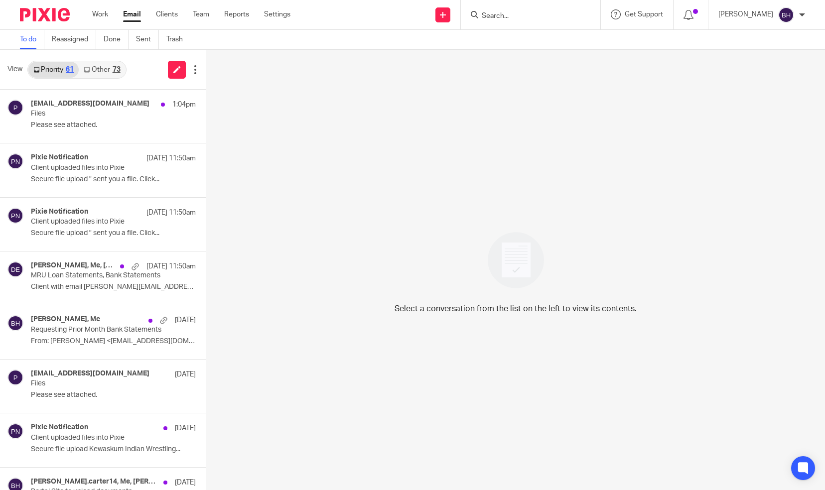
click at [99, 69] on link "Other 73" at bounding box center [102, 70] width 46 height 16
